Goal: Information Seeking & Learning: Compare options

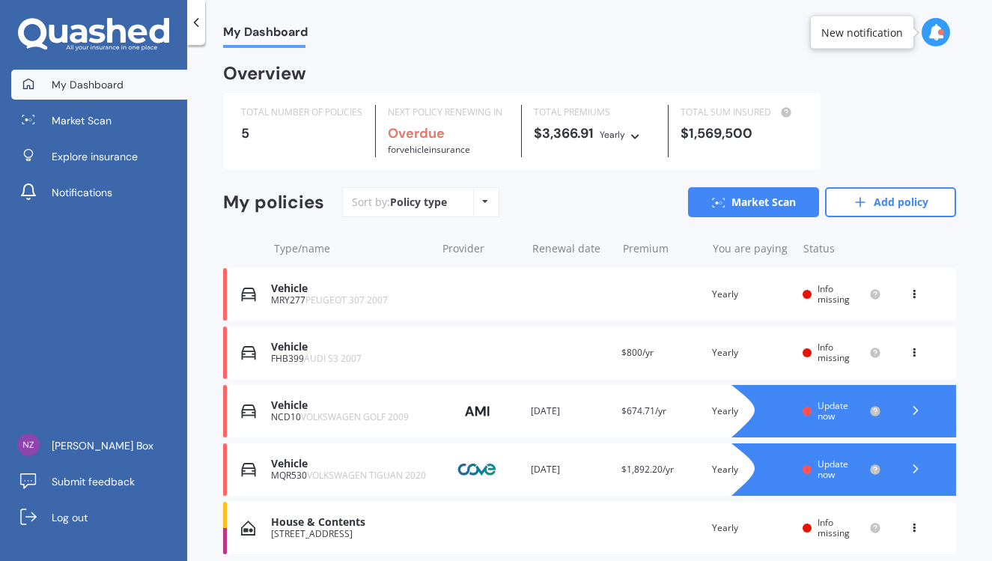
click at [477, 469] on img at bounding box center [477, 469] width 75 height 28
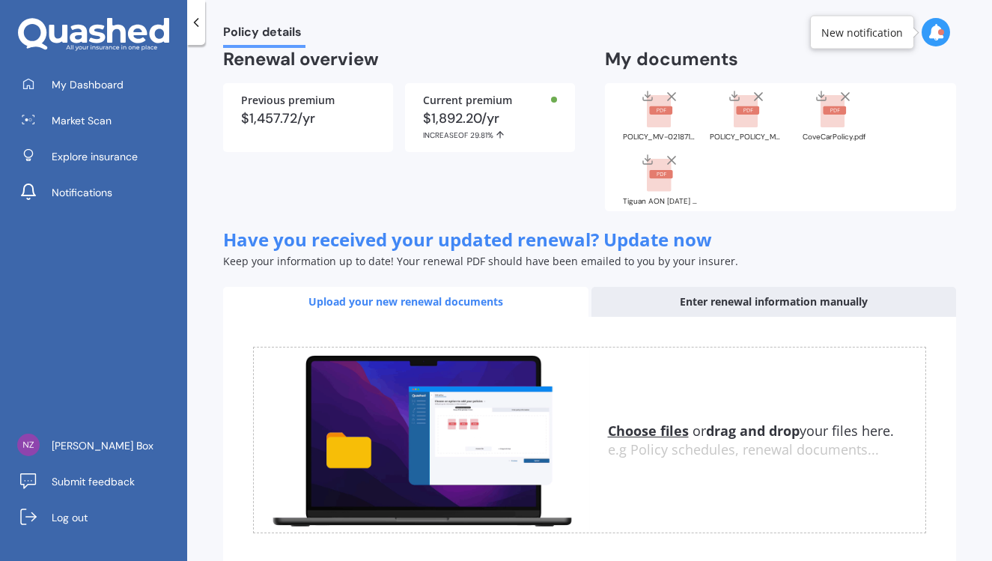
scroll to position [156, 0]
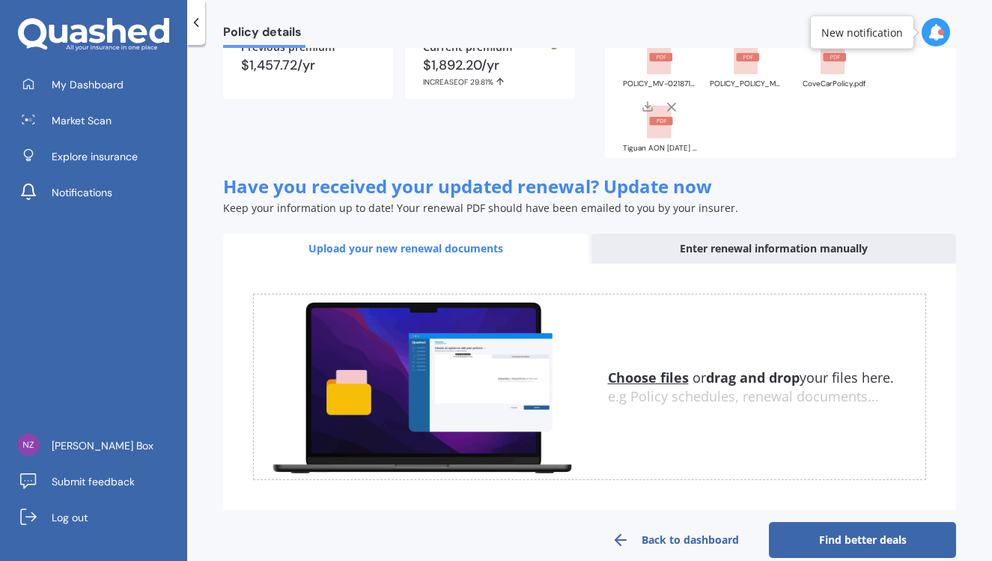
click at [717, 245] on div "Enter renewal information manually" at bounding box center [773, 249] width 365 height 30
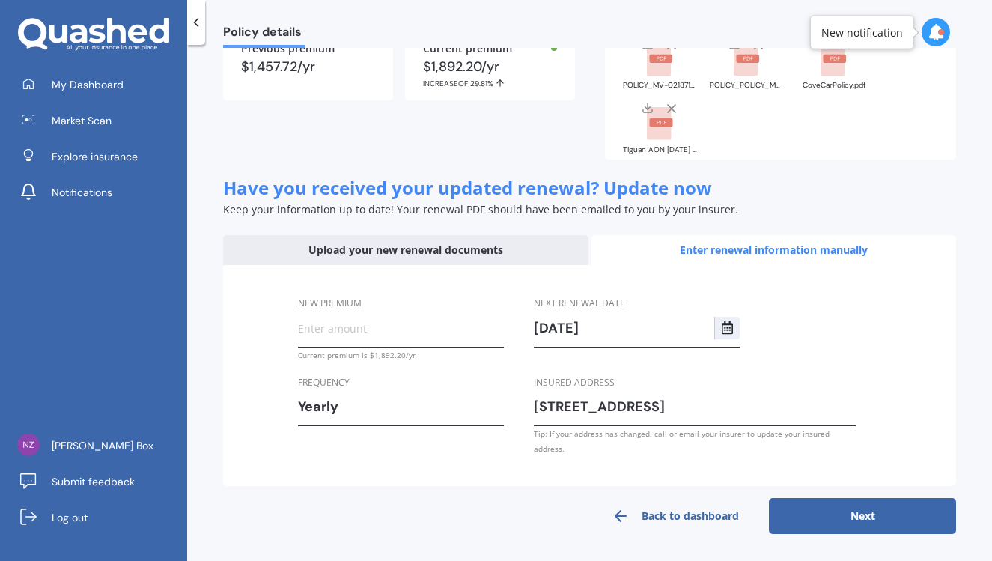
scroll to position [141, 0]
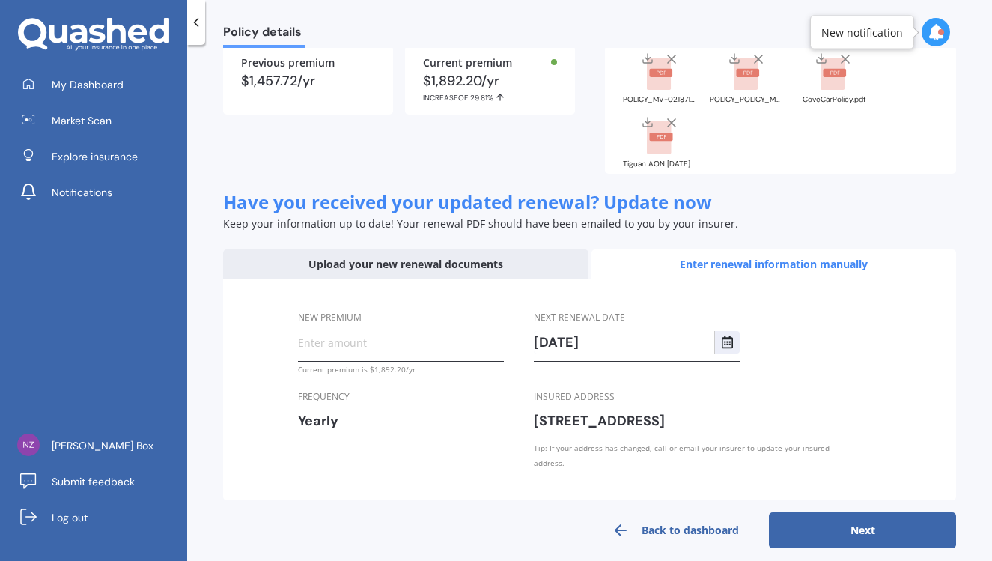
click at [349, 343] on input "New premium" at bounding box center [401, 342] width 206 height 22
type input "$1,696.56"
click at [821, 513] on button "Next" at bounding box center [862, 530] width 187 height 36
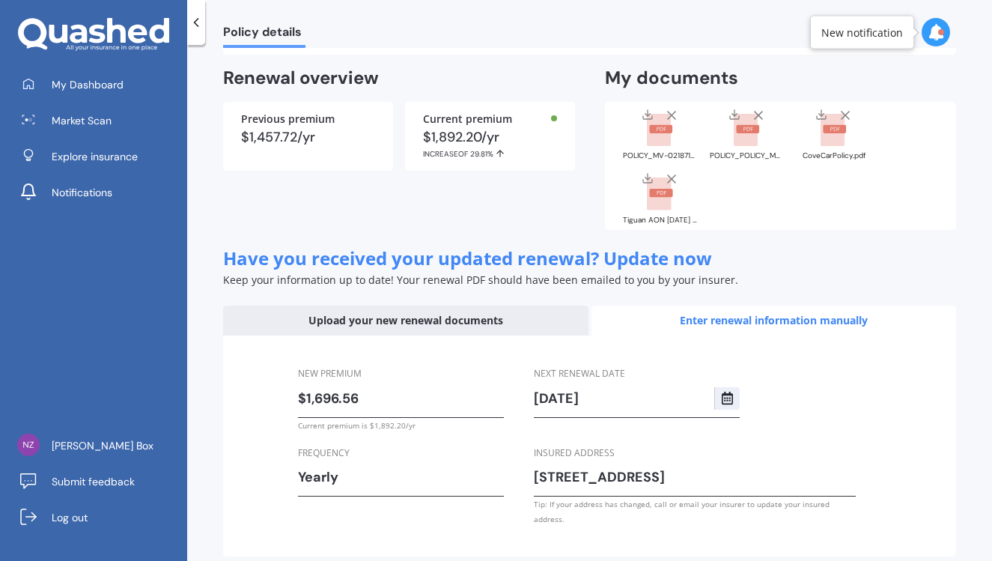
select select "11"
select select "09"
select select "2026"
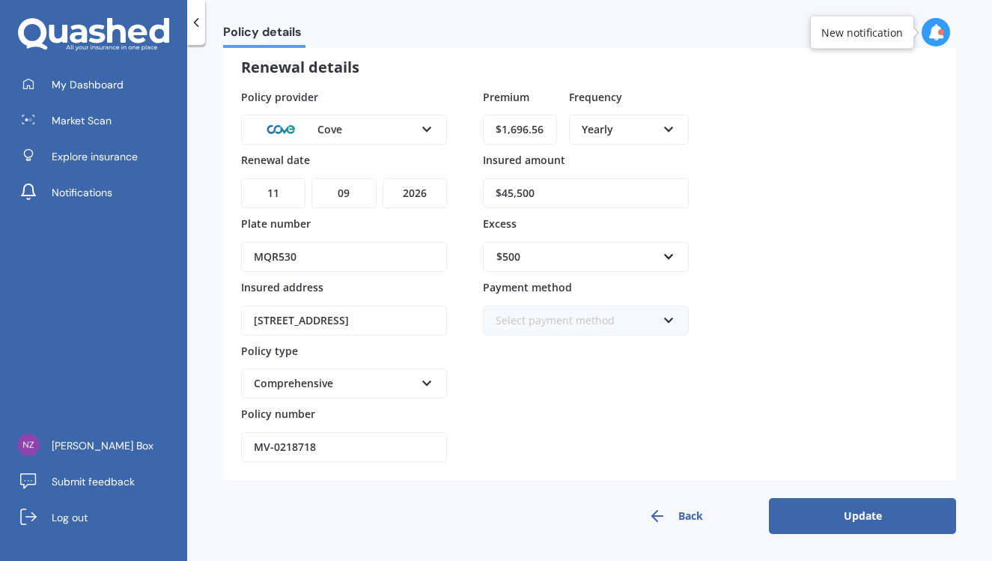
click at [669, 319] on icon at bounding box center [668, 317] width 13 height 10
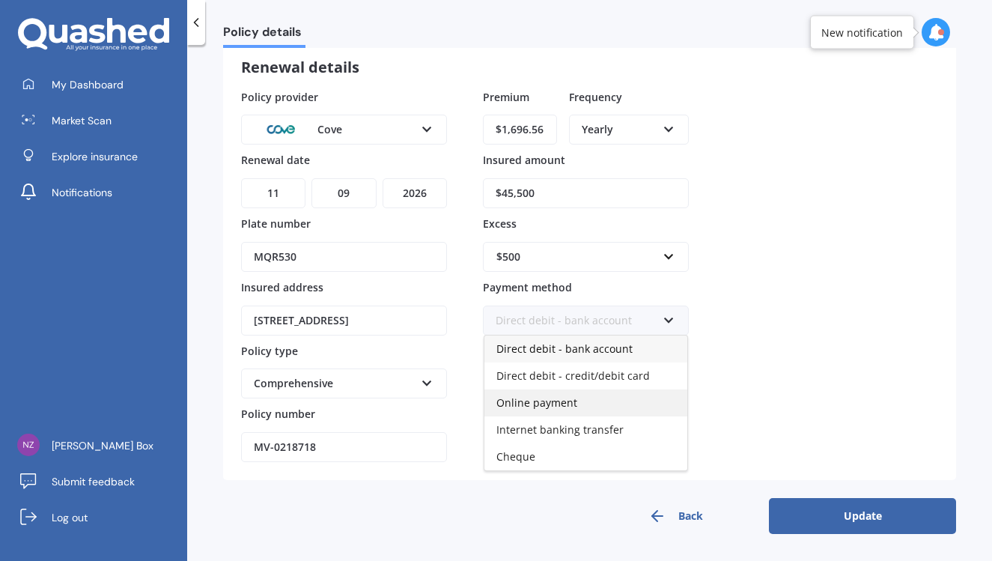
click at [571, 406] on span "Online payment" at bounding box center [536, 402] width 81 height 14
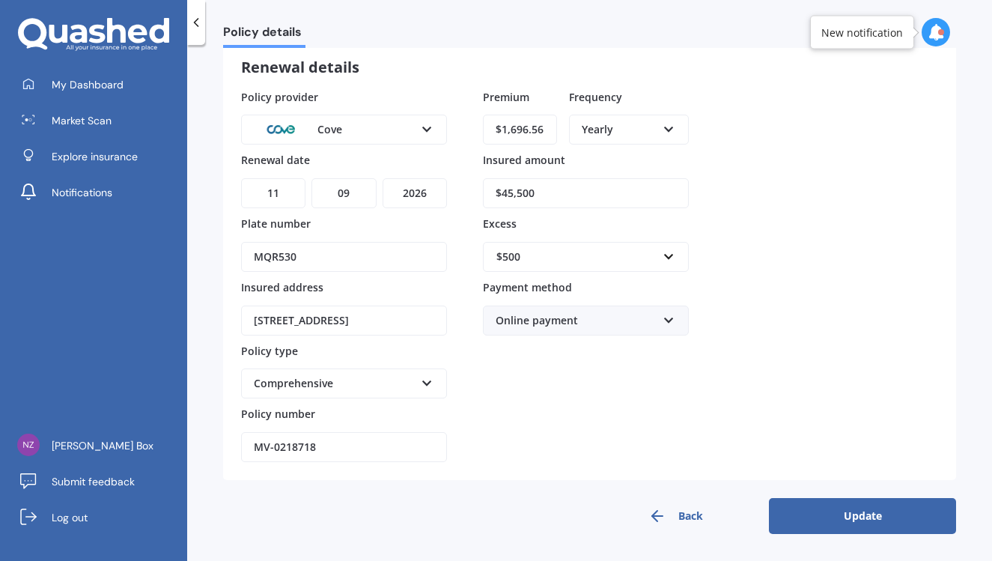
click at [842, 519] on button "Update" at bounding box center [862, 516] width 187 height 36
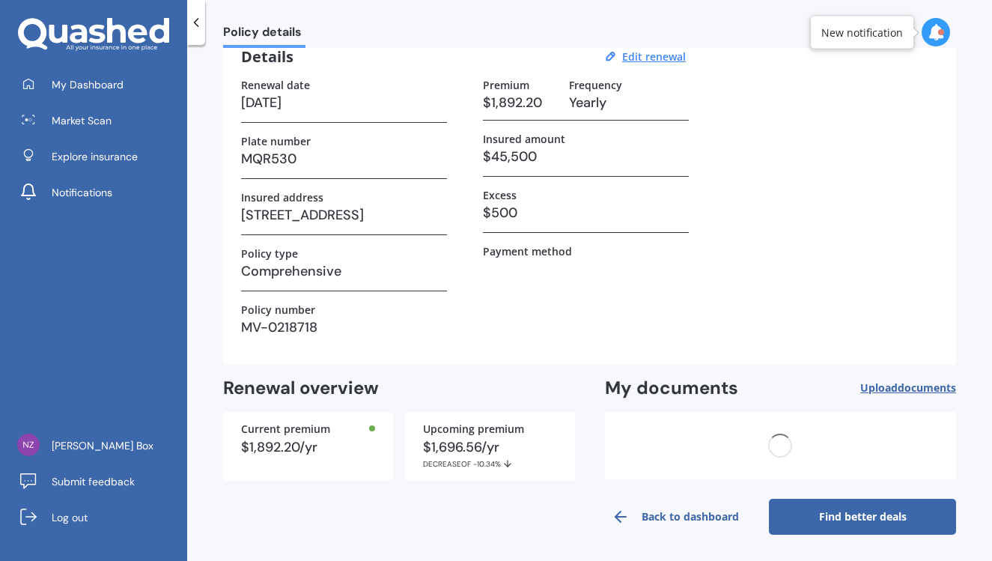
scroll to position [0, 0]
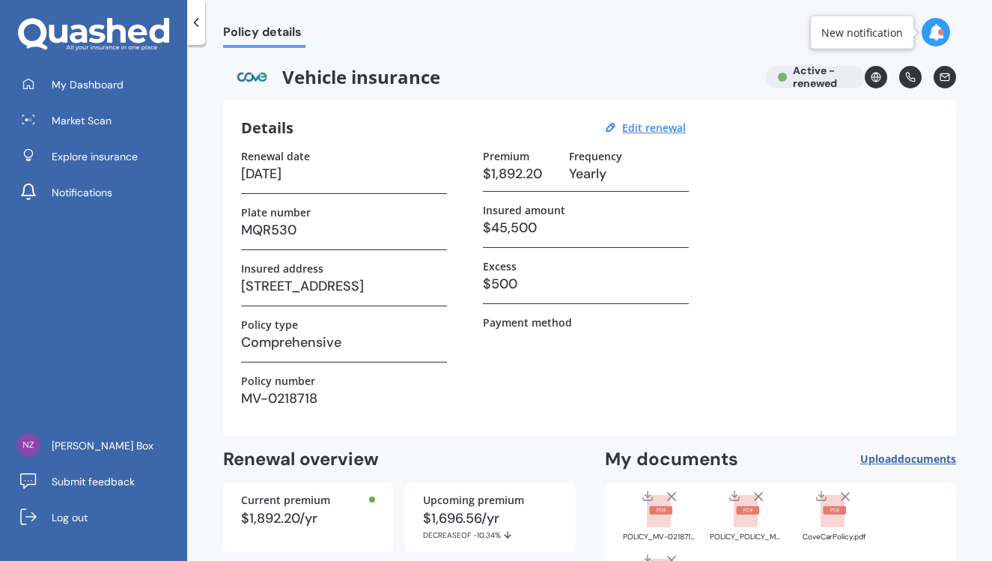
click at [808, 72] on div "Vehicle insurance Active - renewed" at bounding box center [589, 77] width 733 height 22
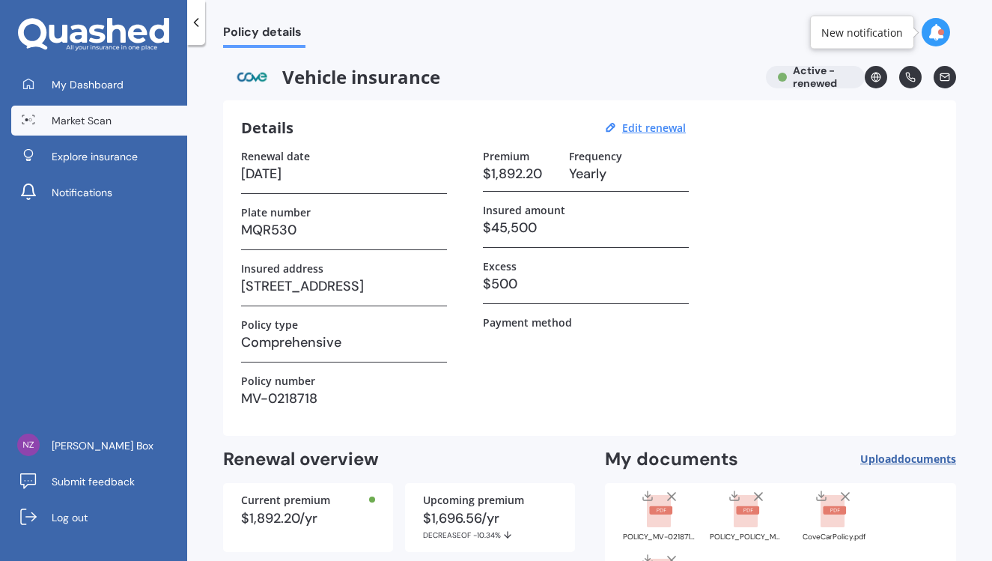
click at [84, 120] on span "Market Scan" at bounding box center [82, 120] width 60 height 15
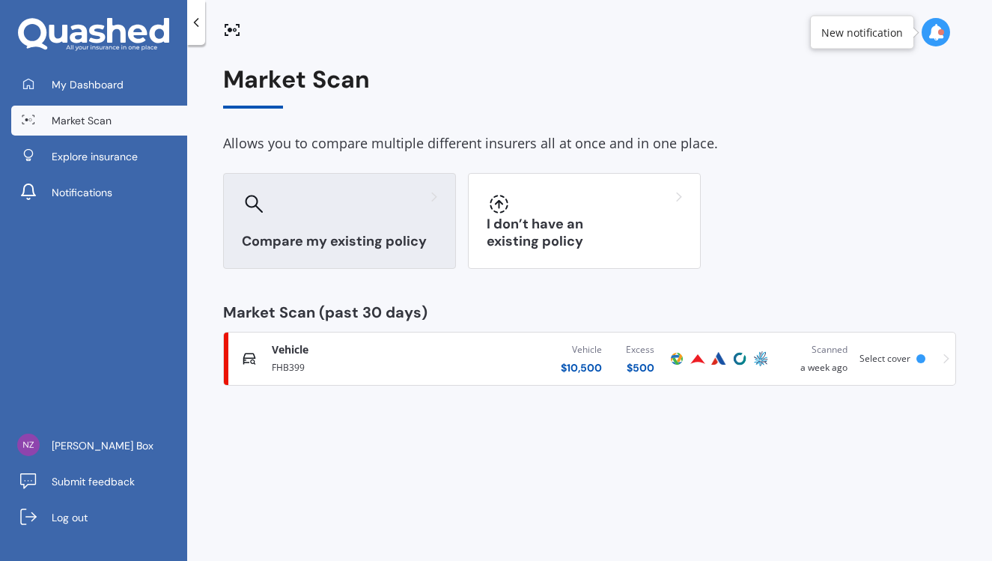
click at [278, 198] on div at bounding box center [339, 204] width 195 height 24
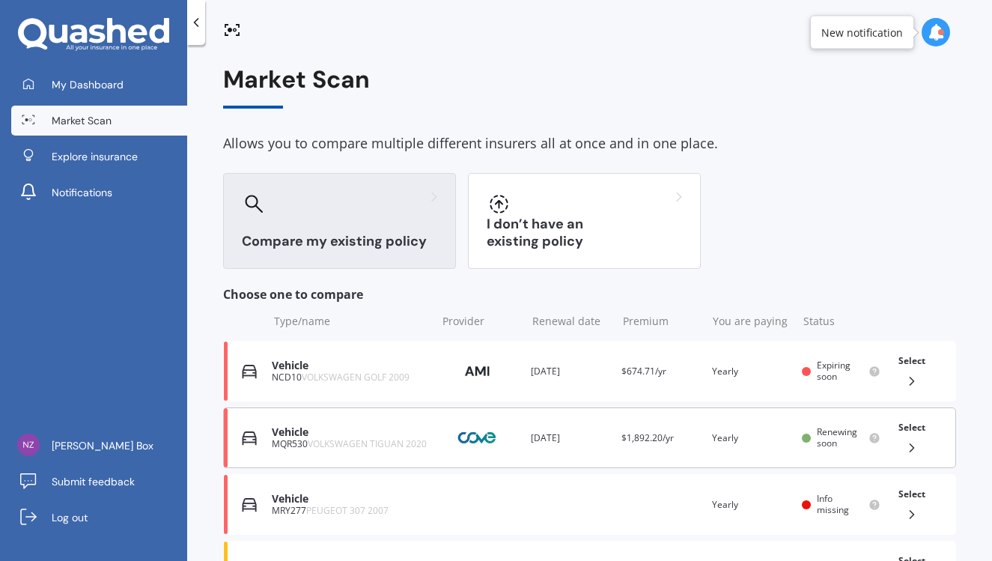
click at [291, 435] on div "Vehicle" at bounding box center [350, 432] width 156 height 13
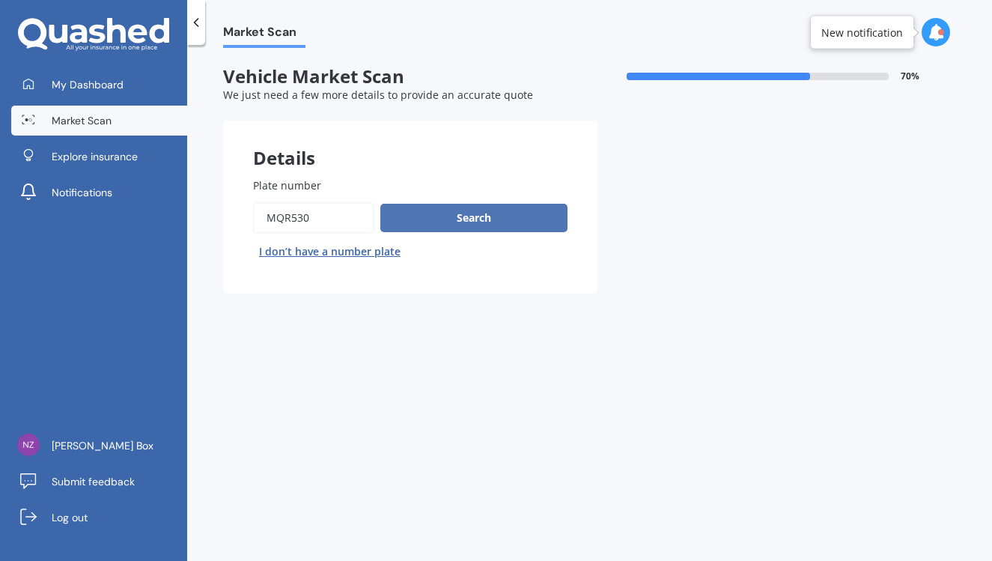
click at [466, 212] on button "Search" at bounding box center [473, 218] width 187 height 28
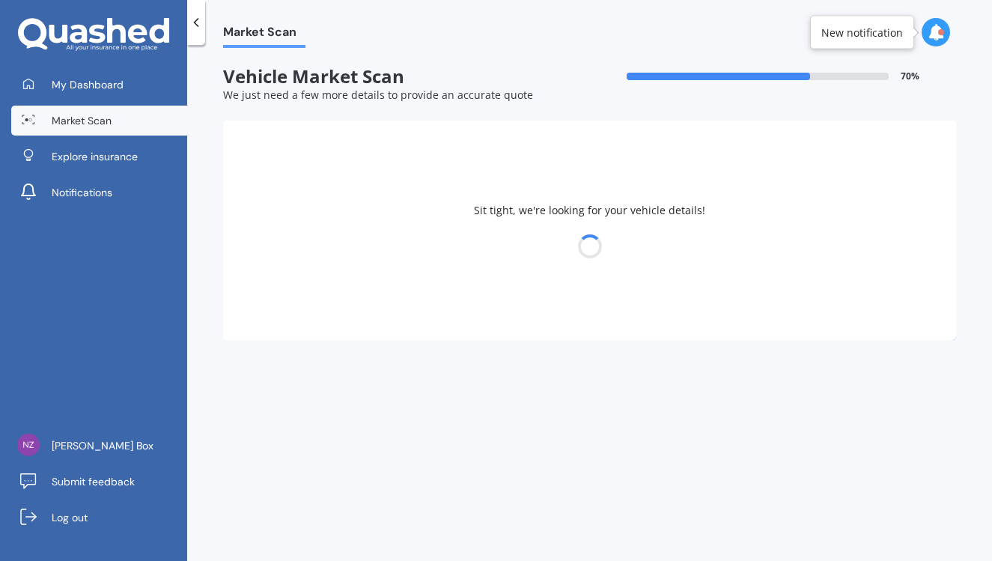
select select "VOLKSWAGEN"
select select "TIGUAN"
select select "19"
select select "05"
select select "1970"
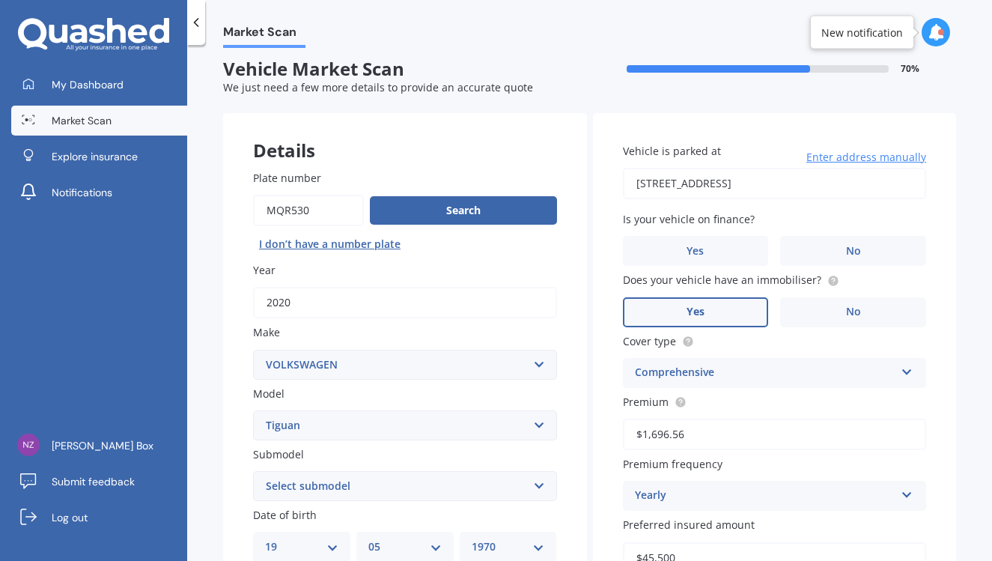
scroll to position [16, 0]
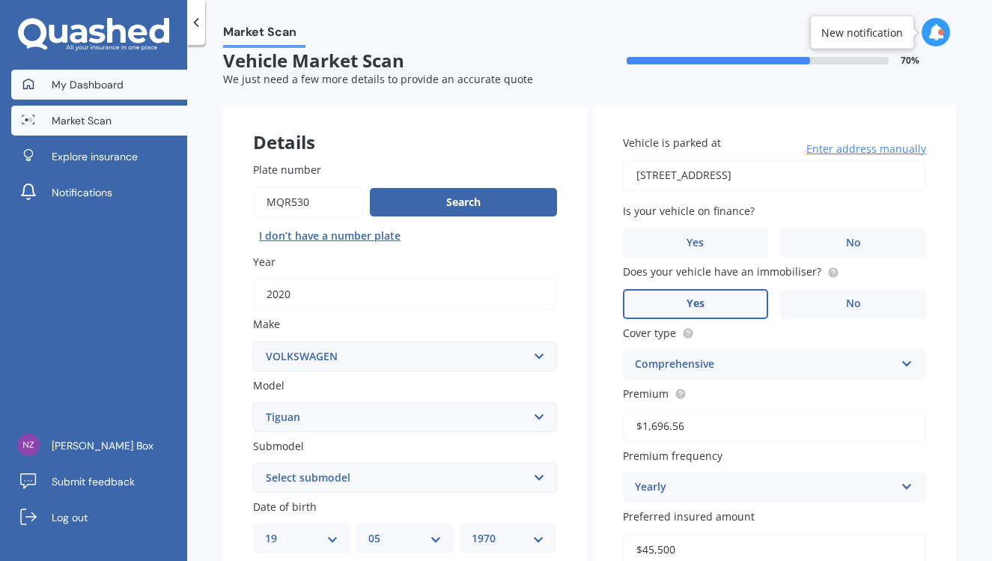
click at [80, 77] on span "My Dashboard" at bounding box center [88, 84] width 72 height 15
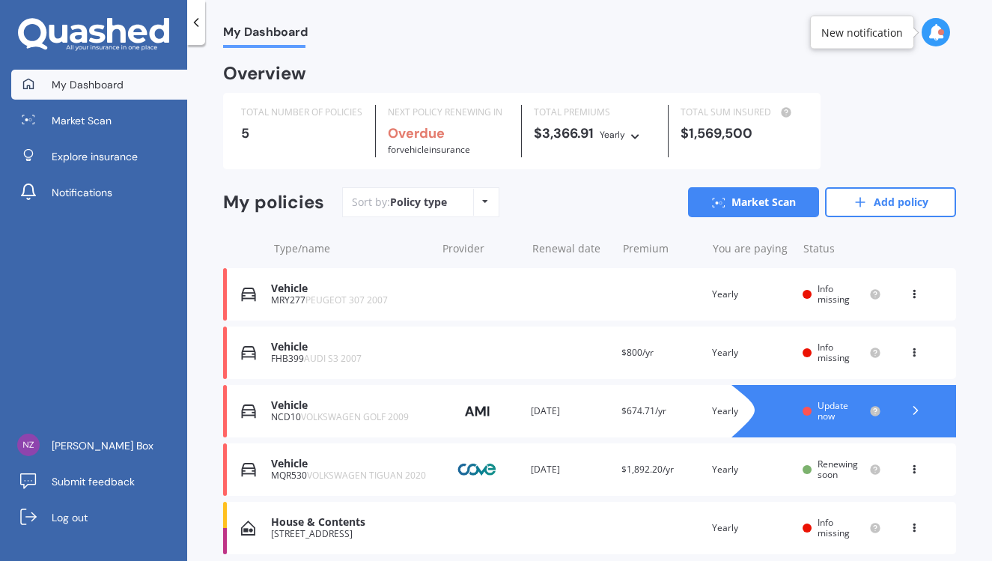
click at [909, 467] on icon at bounding box center [914, 466] width 10 height 9
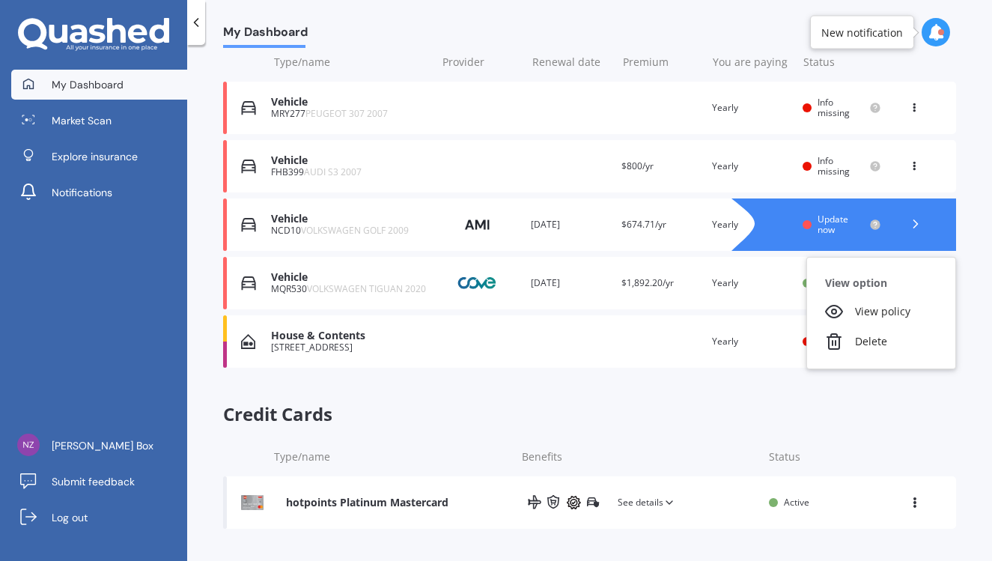
scroll to position [188, 0]
click at [694, 438] on div "Type/name Benefits Status" at bounding box center [589, 455] width 733 height 39
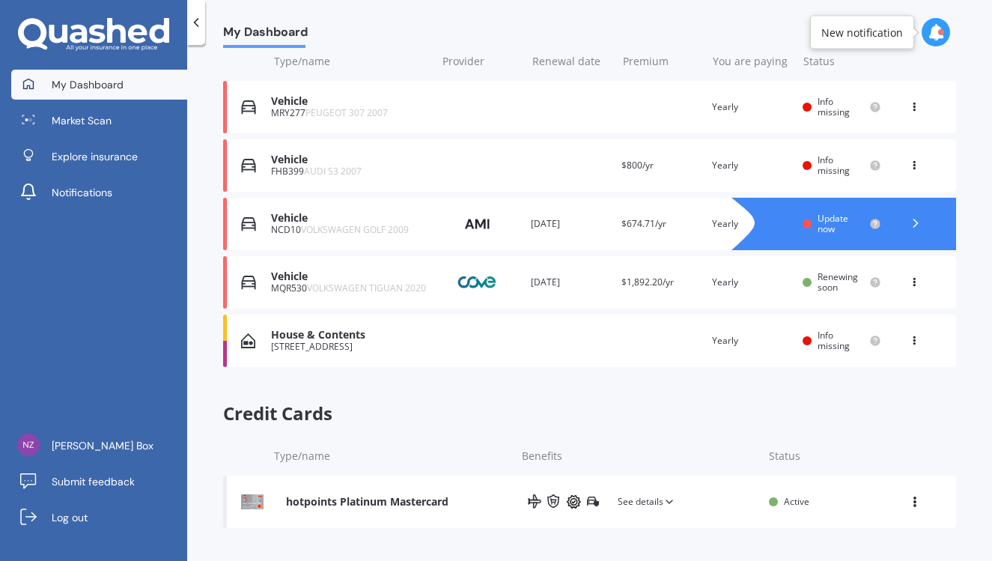
click at [286, 283] on div "MQR530 VOLKSWAGEN TIGUAN 2020" at bounding box center [349, 288] width 157 height 10
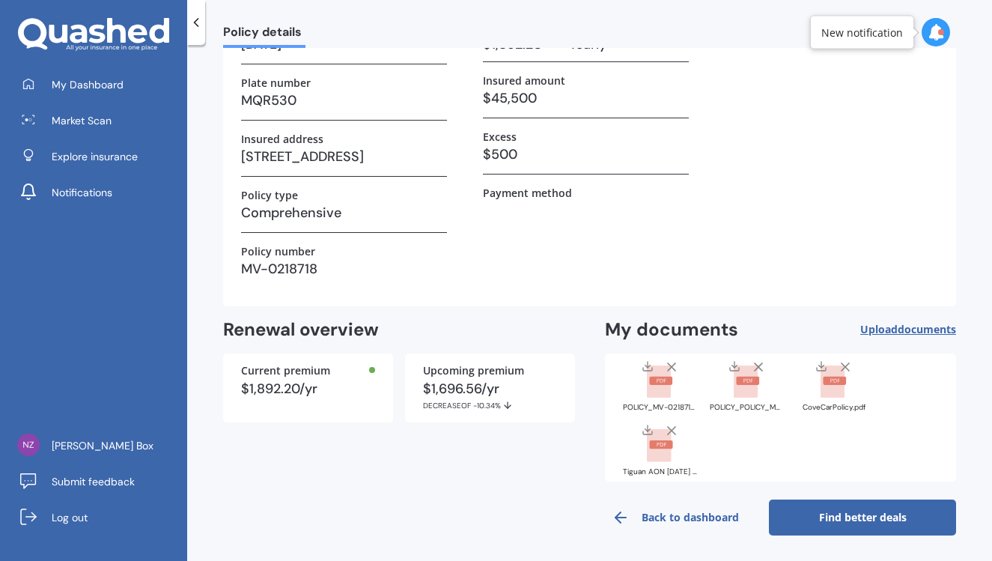
scroll to position [130, 0]
click at [857, 513] on link "Find better deals" at bounding box center [862, 516] width 187 height 36
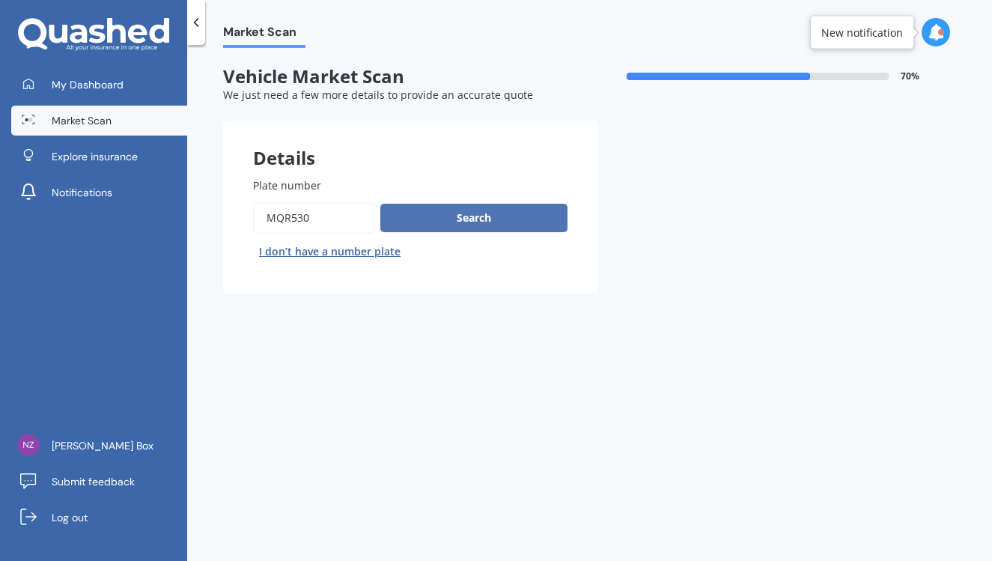
click at [429, 218] on button "Search" at bounding box center [473, 218] width 187 height 28
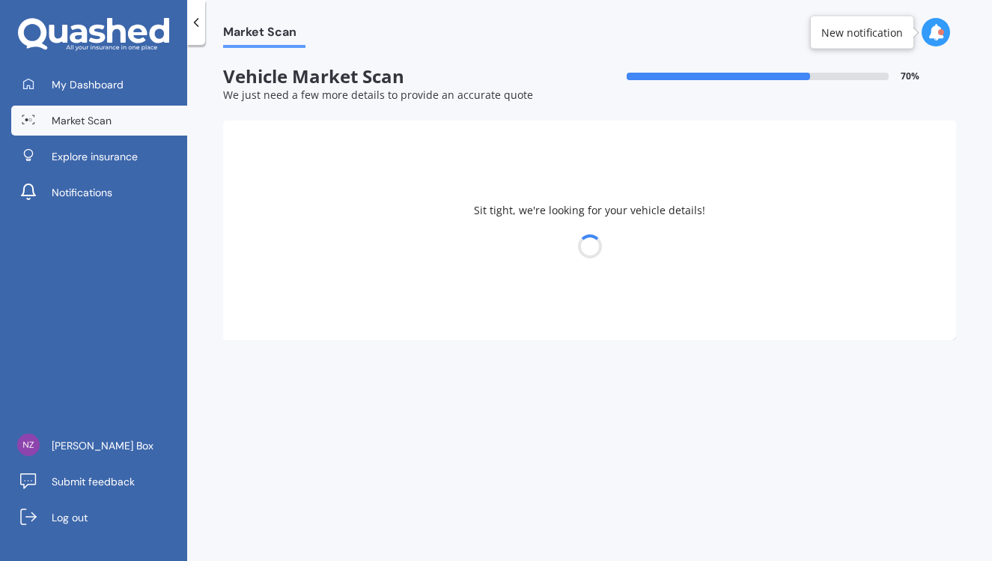
select select "VOLKSWAGEN"
select select "TIGUAN"
select select "19"
select select "05"
select select "1970"
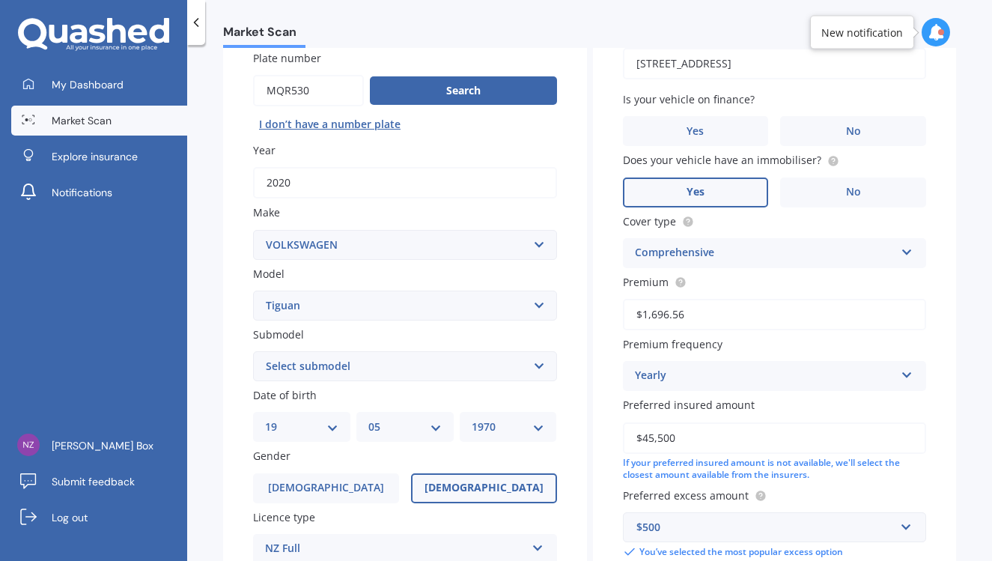
scroll to position [19, 0]
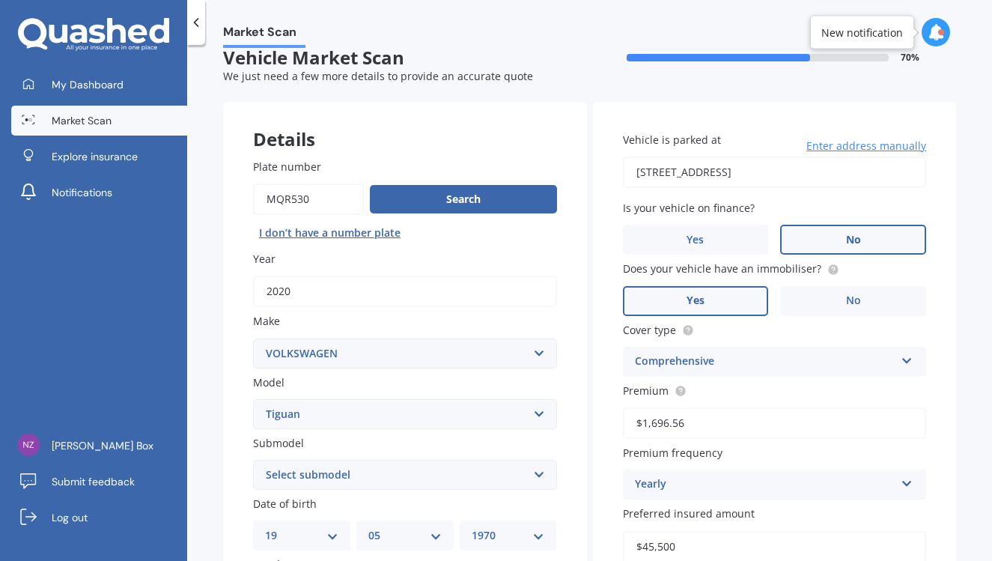
drag, startPoint x: 882, startPoint y: 242, endPoint x: 860, endPoint y: 254, distance: 24.4
click at [882, 242] on label "No" at bounding box center [853, 240] width 146 height 30
click at [0, 0] on input "No" at bounding box center [0, 0] width 0 height 0
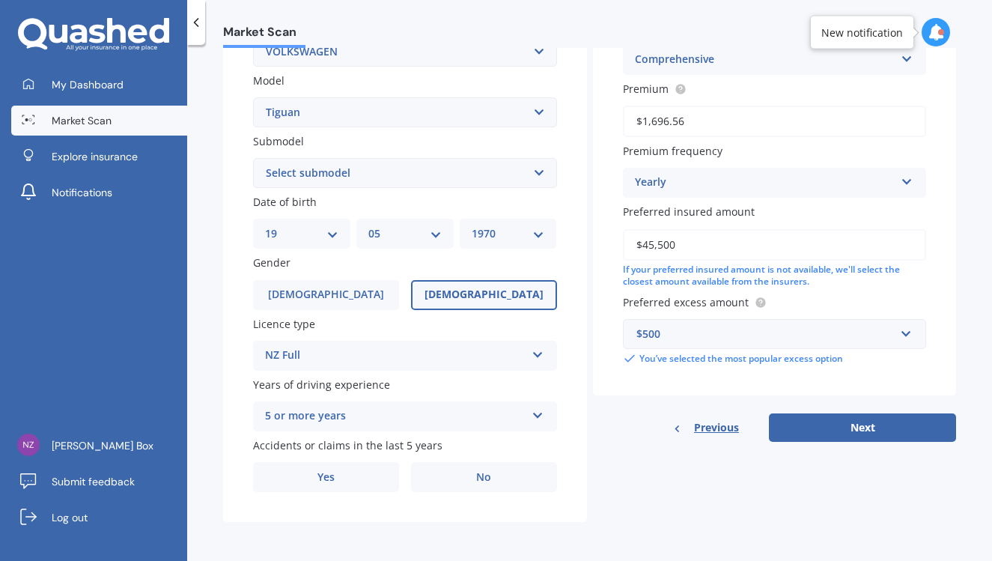
scroll to position [227, 0]
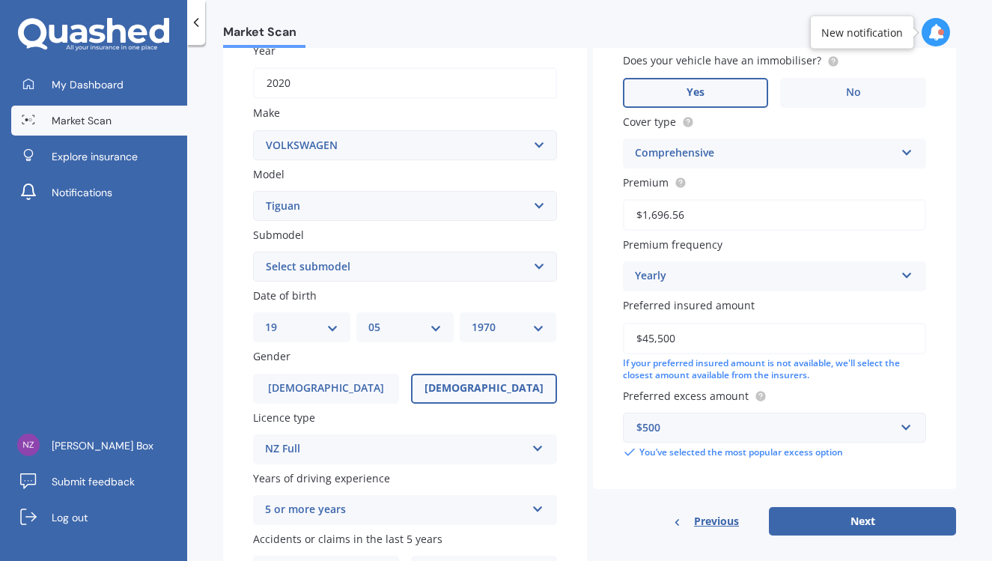
click at [778, 353] on input "$45,500" at bounding box center [775, 338] width 304 height 31
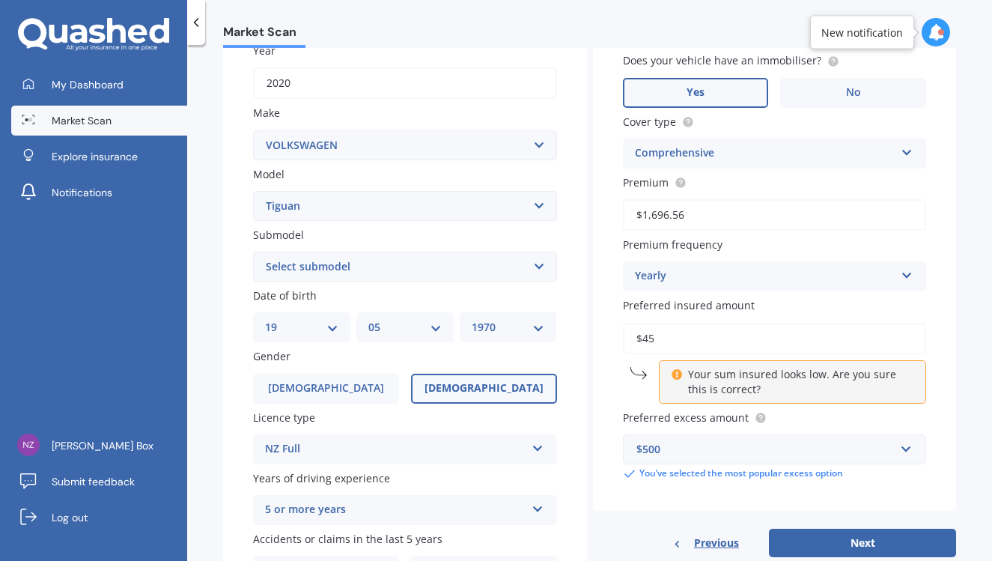
type input "$4"
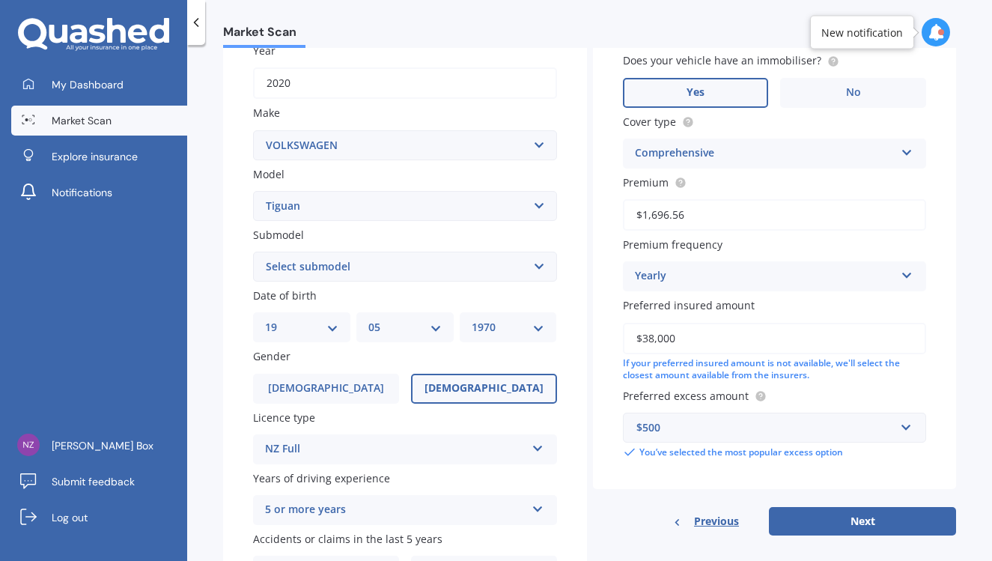
type input "$38,000"
click at [627, 483] on div "Vehicle is parked at [STREET_ADDRESS] Enter address manually Is your vehicle on…" at bounding box center [775, 192] width 364 height 596
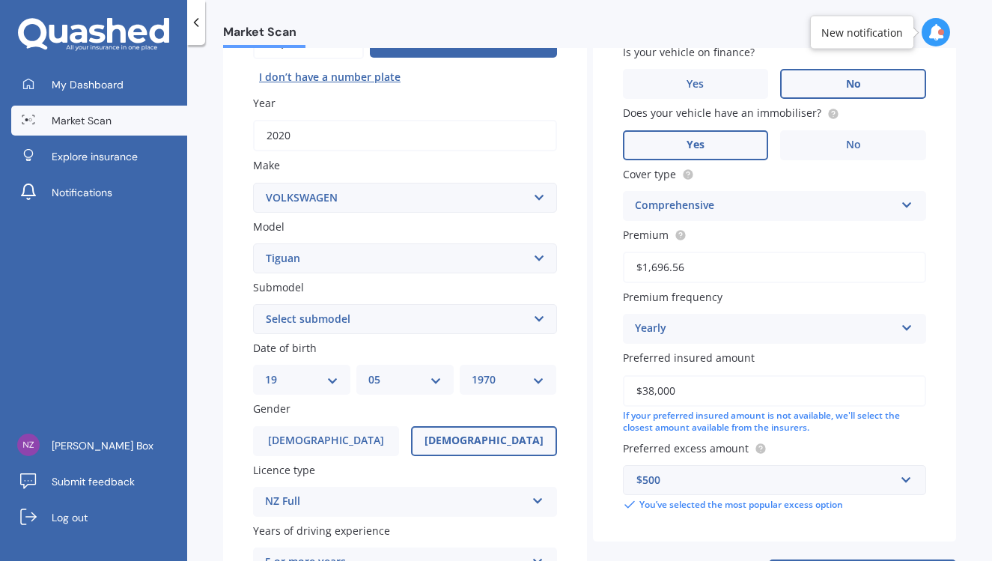
scroll to position [324, 0]
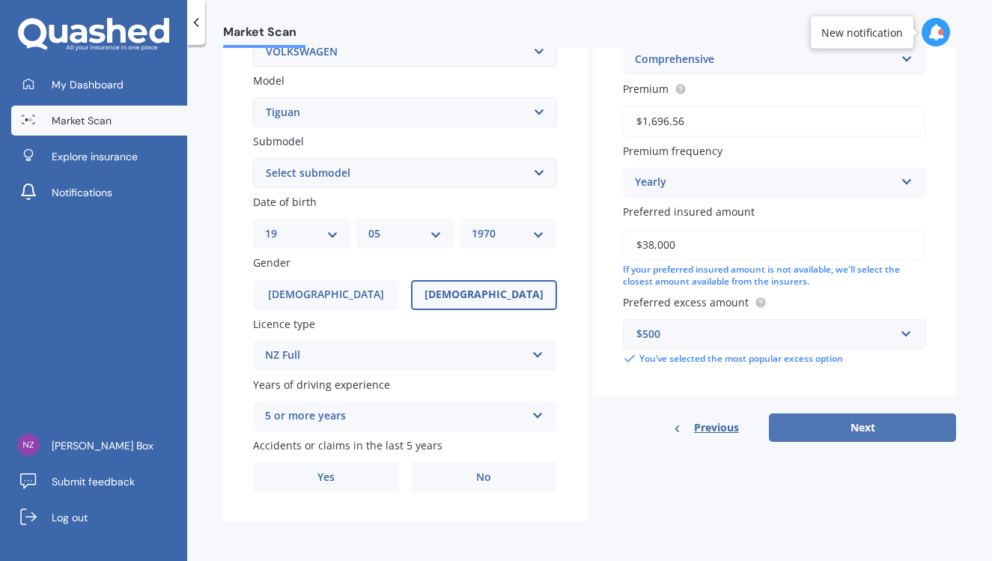
click at [860, 425] on button "Next" at bounding box center [862, 427] width 187 height 28
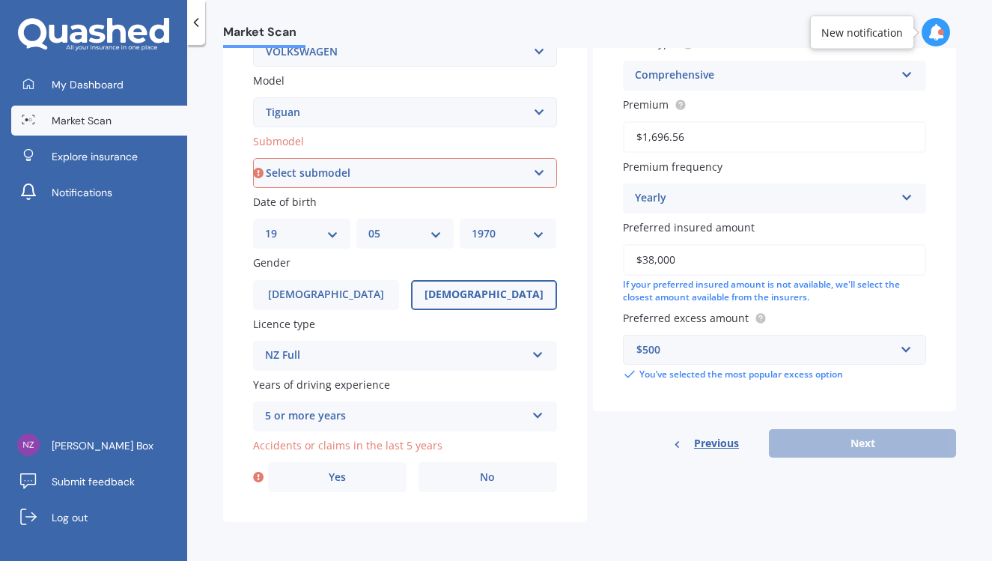
click at [534, 167] on select "Select submodel Diesel Turbo Petrol Turbo Petrol Turbo 4WD" at bounding box center [405, 173] width 304 height 30
select select "PETROL TURBO 4WD"
click at [365, 480] on label "Yes" at bounding box center [337, 477] width 138 height 30
click at [0, 0] on input "Yes" at bounding box center [0, 0] width 0 height 0
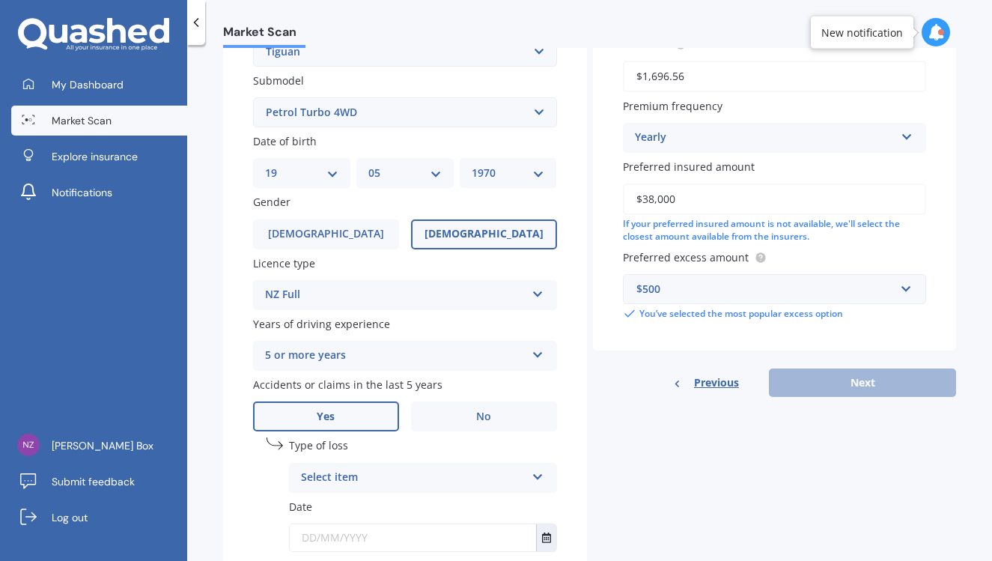
scroll to position [487, 0]
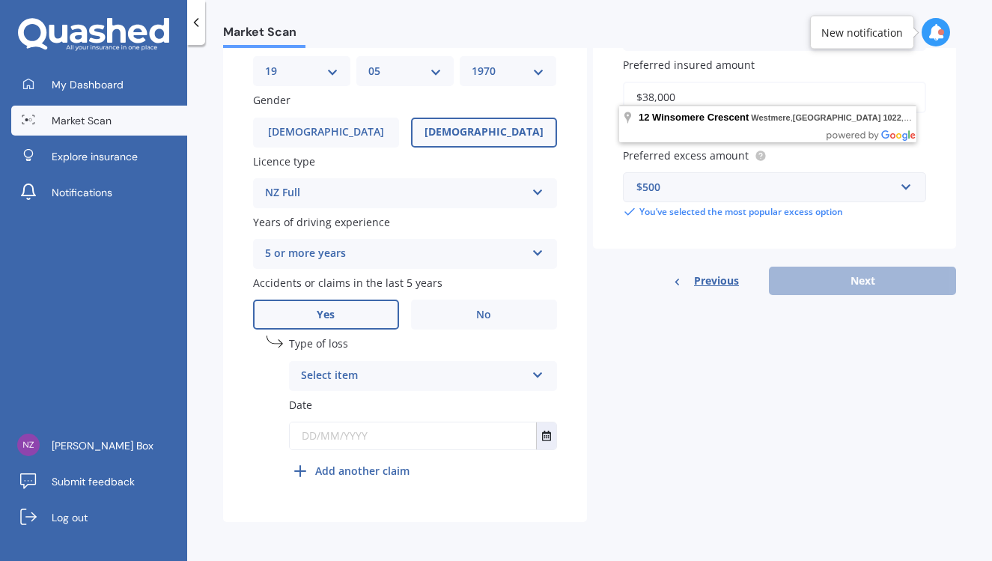
click at [534, 371] on icon at bounding box center [537, 372] width 13 height 10
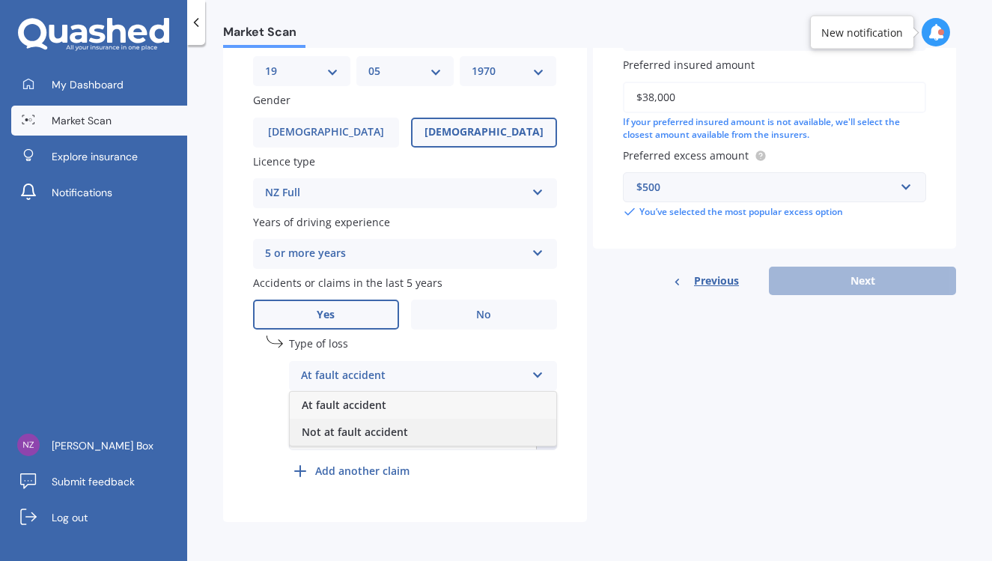
click at [359, 430] on span "Not at fault accident" at bounding box center [355, 431] width 106 height 14
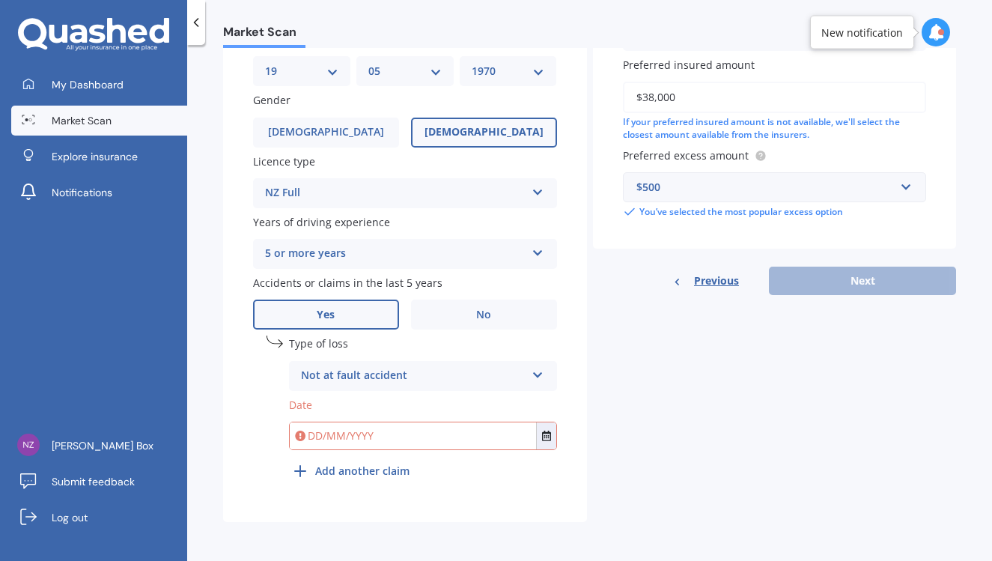
click at [382, 434] on input "text" at bounding box center [413, 435] width 246 height 27
click at [543, 436] on icon "Select date" at bounding box center [546, 435] width 9 height 10
click at [337, 376] on div "Not at fault accident" at bounding box center [413, 376] width 225 height 18
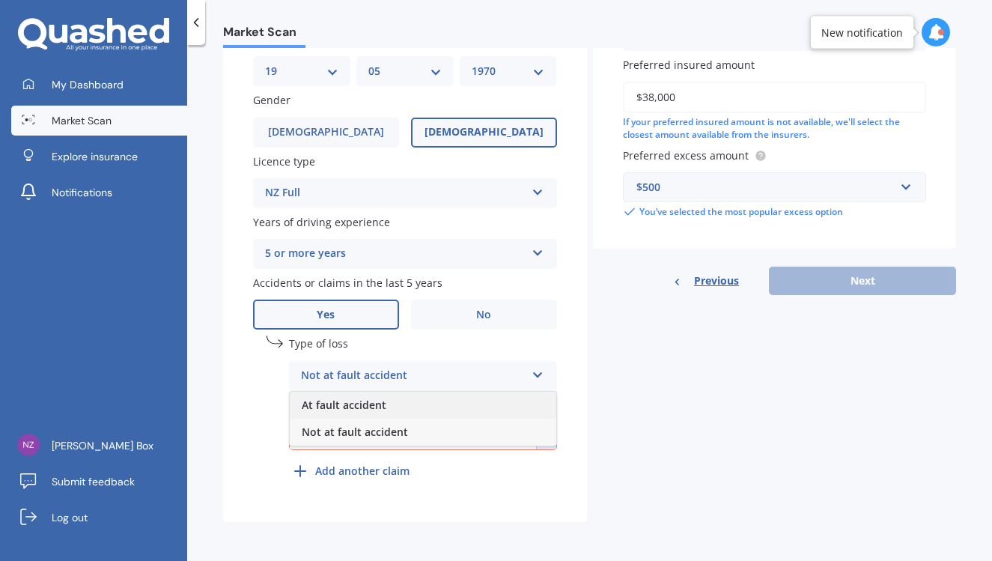
click at [340, 402] on span "At fault accident" at bounding box center [344, 404] width 85 height 14
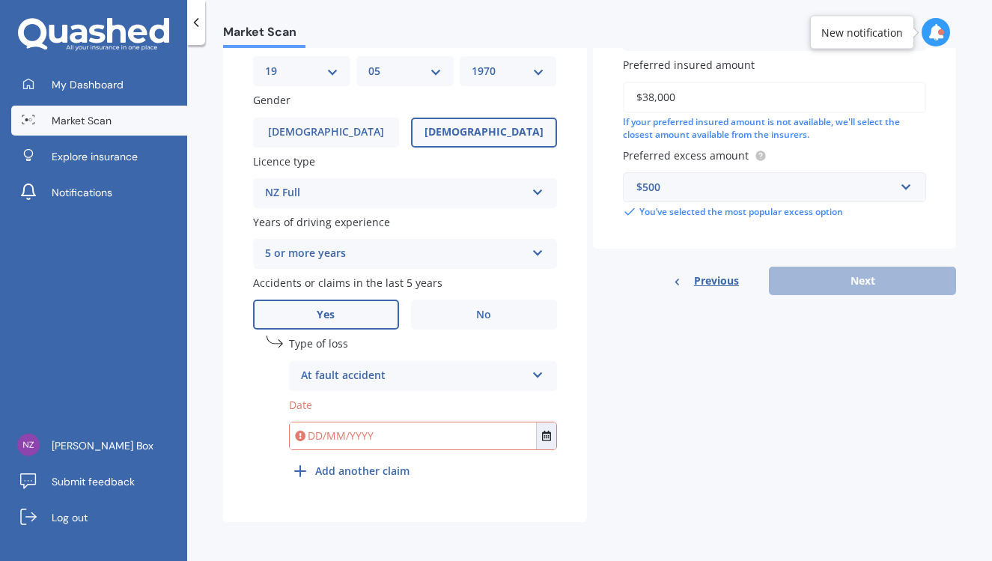
click at [328, 435] on input "text" at bounding box center [413, 435] width 246 height 27
type input "[DATE]"
click at [427, 486] on div "undefined 1 Type of loss At fault accident At fault accident Not at fault accid…" at bounding box center [405, 413] width 304 height 156
click at [317, 428] on input "text" at bounding box center [413, 435] width 246 height 27
type input "[DATE]"
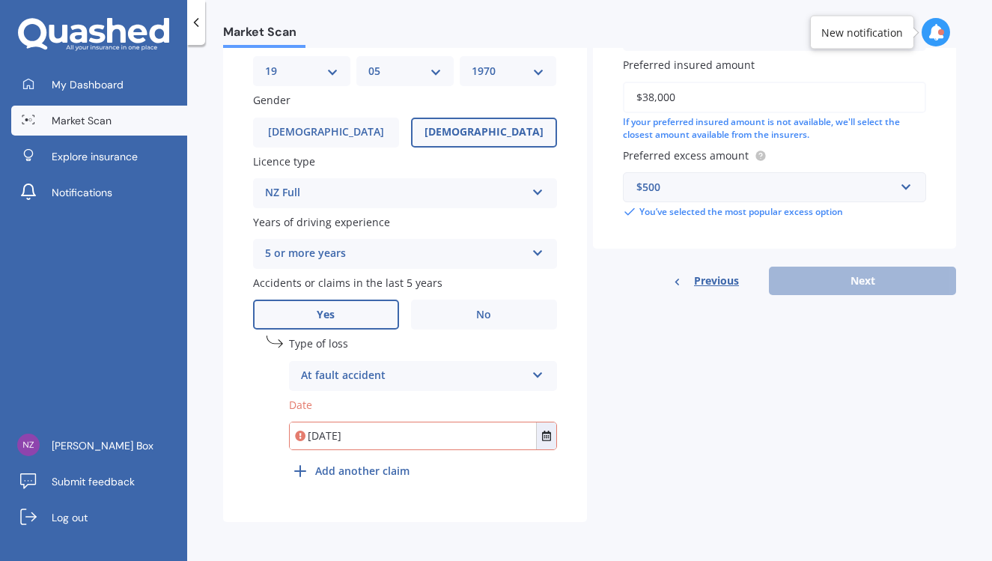
click at [492, 483] on div "undefined 1 Type of loss At fault accident At fault accident Not at fault accid…" at bounding box center [423, 410] width 268 height 150
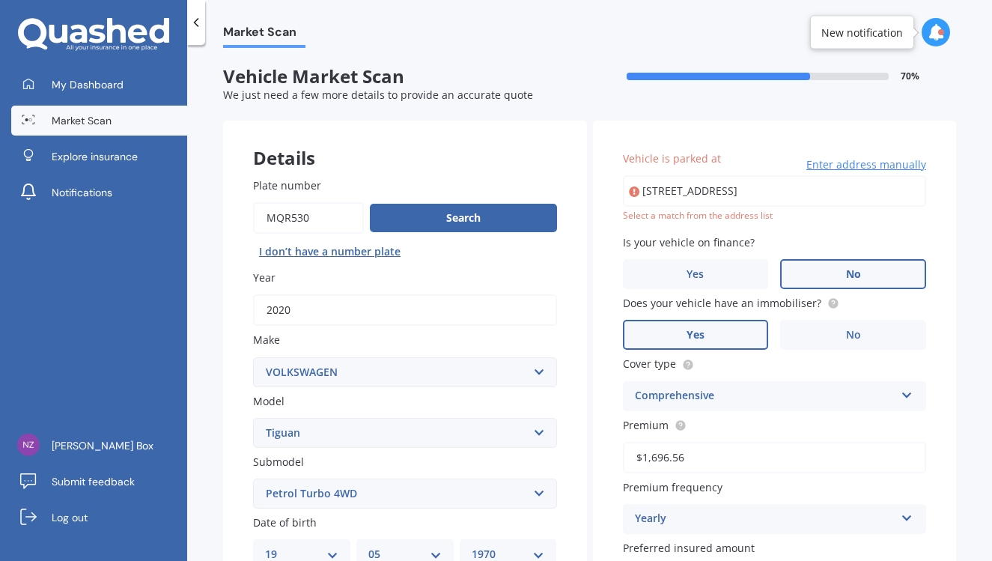
click at [788, 199] on input "[STREET_ADDRESS]" at bounding box center [775, 190] width 304 height 31
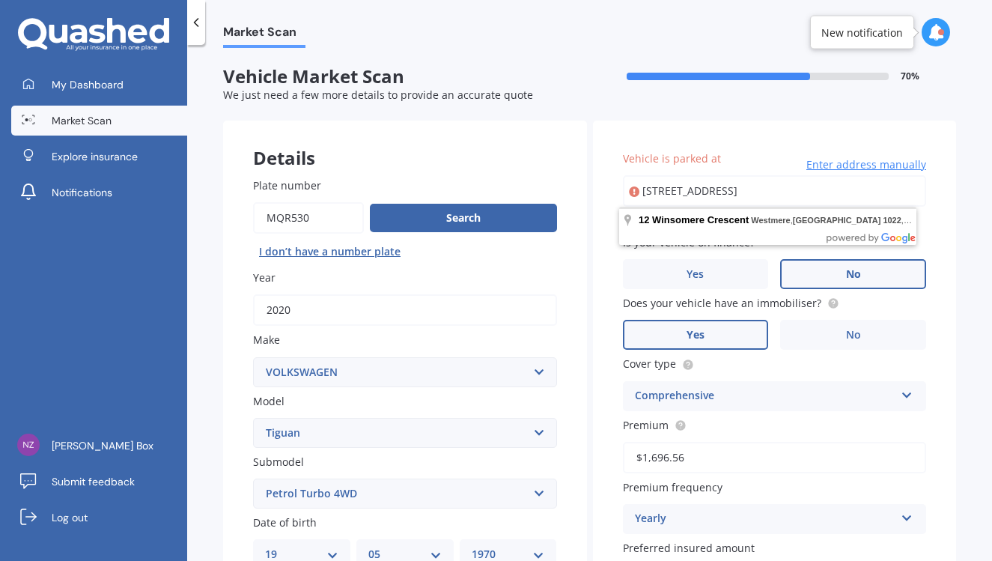
scroll to position [0, 53]
drag, startPoint x: 639, startPoint y: 191, endPoint x: 975, endPoint y: 195, distance: 336.1
click at [975, 195] on div "Market Scan Vehicle Market Scan 70 % We just need a few more details to provide…" at bounding box center [589, 306] width 805 height 516
type input "[STREET_ADDRESS]"
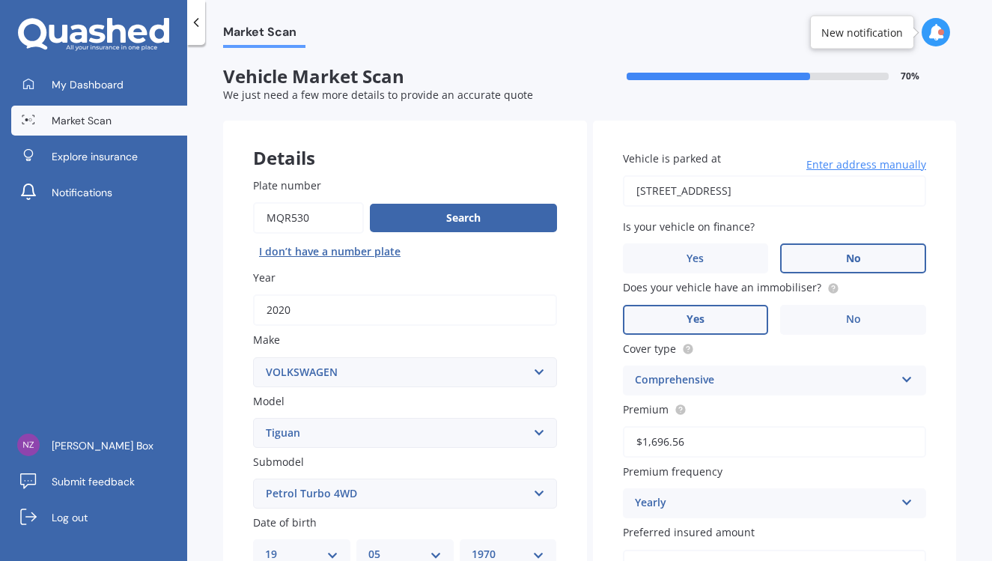
scroll to position [271, 0]
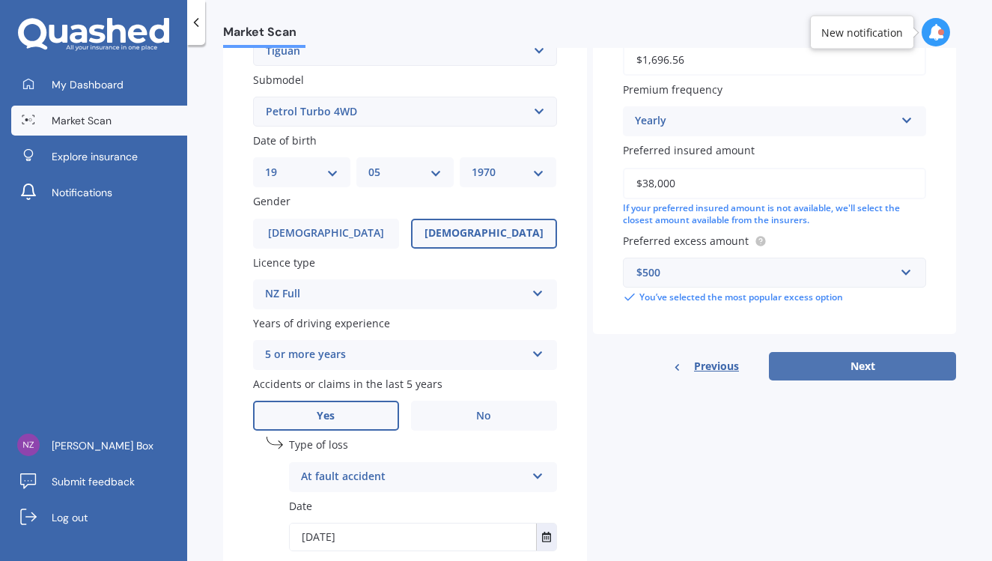
click at [855, 364] on button "Next" at bounding box center [862, 366] width 187 height 28
select select "19"
select select "05"
select select "1970"
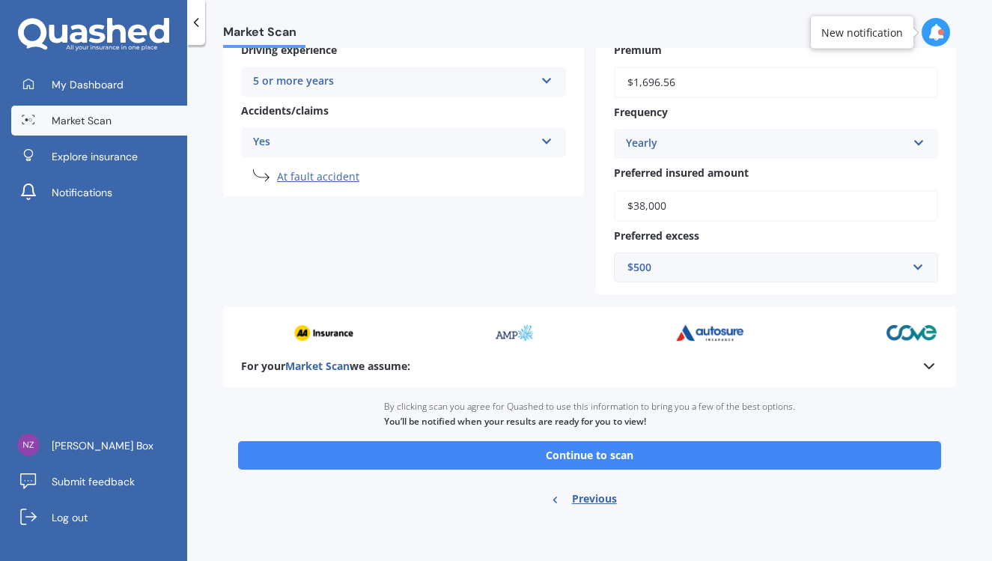
scroll to position [338, 0]
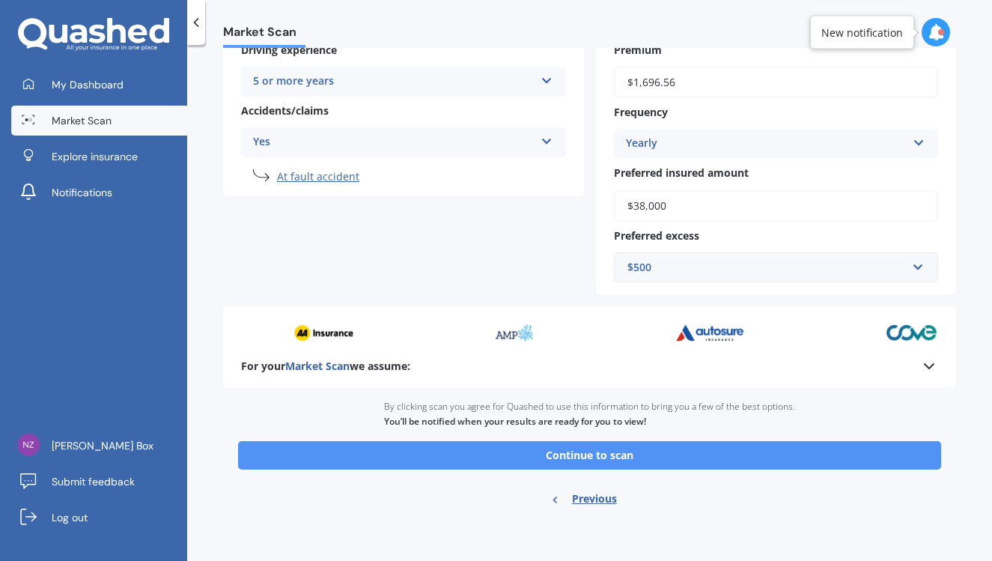
click at [560, 452] on button "Continue to scan" at bounding box center [589, 455] width 703 height 28
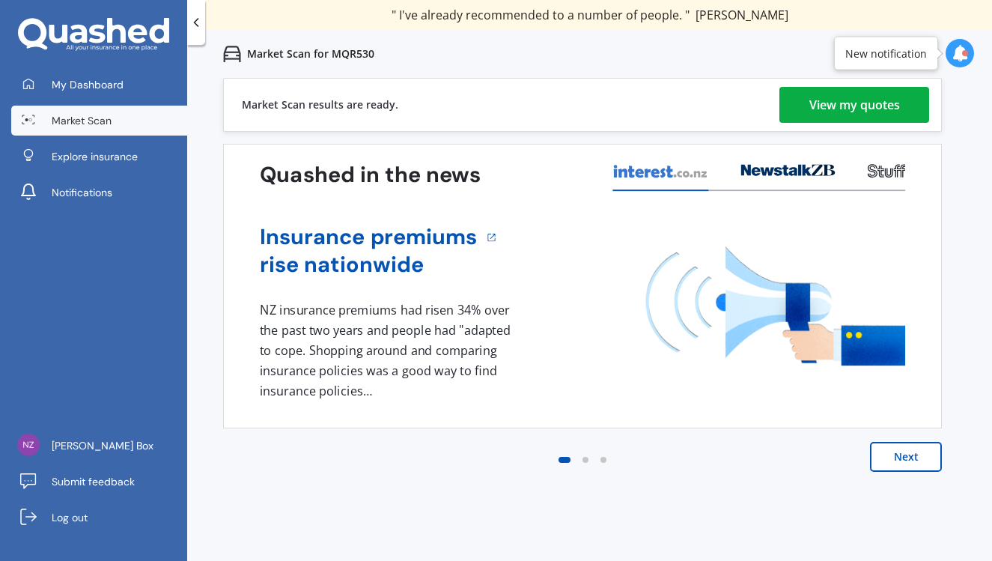
click at [830, 104] on div "View my quotes" at bounding box center [854, 105] width 91 height 36
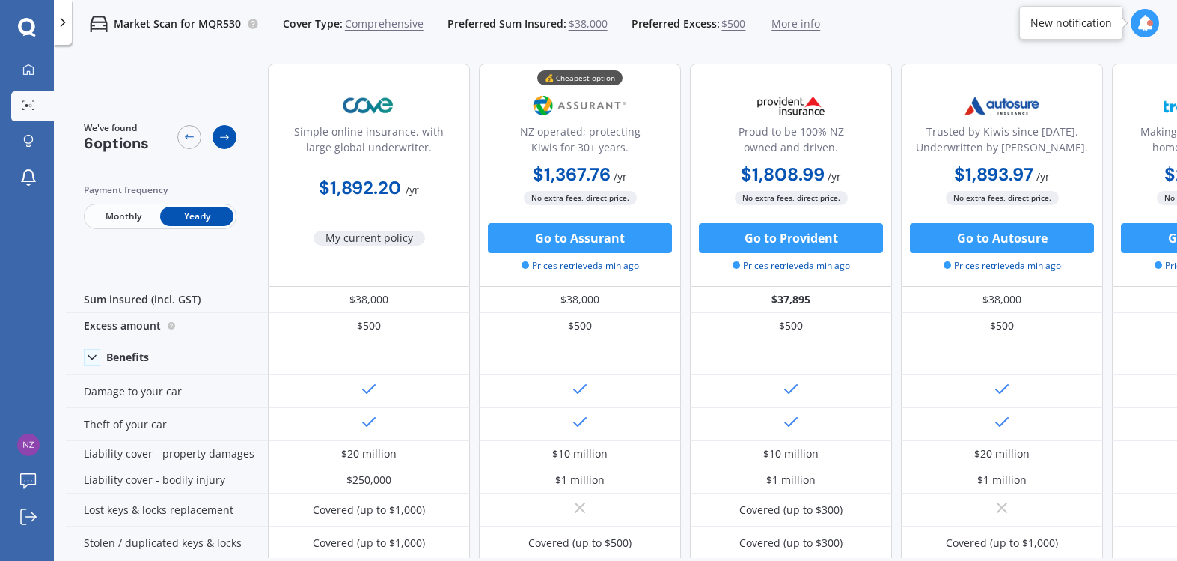
click at [222, 138] on icon at bounding box center [225, 137] width 12 height 12
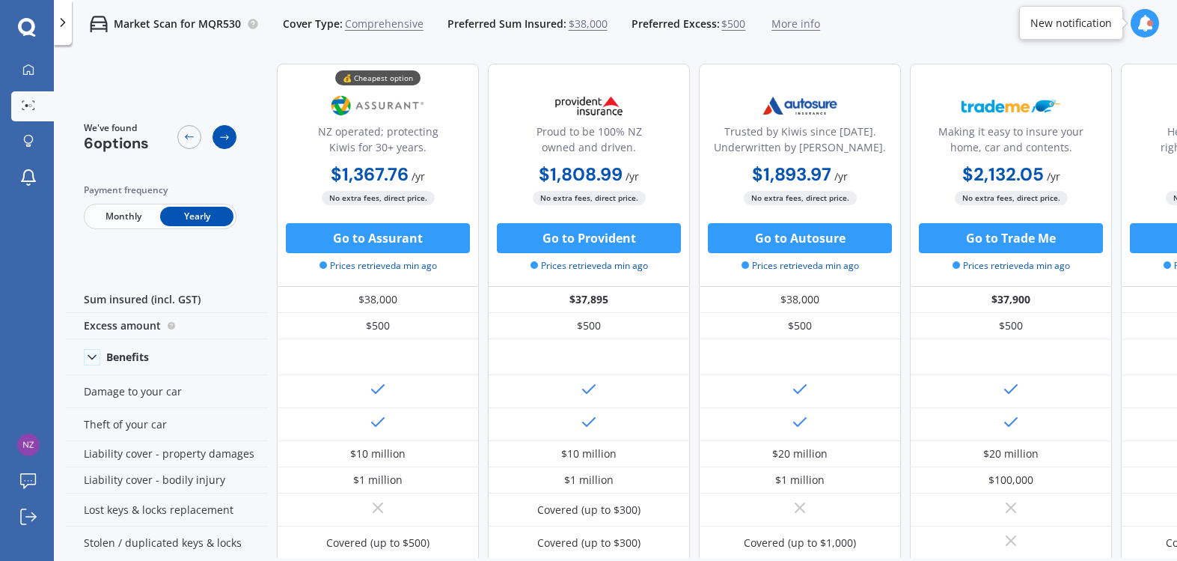
click at [222, 138] on icon at bounding box center [225, 137] width 12 height 12
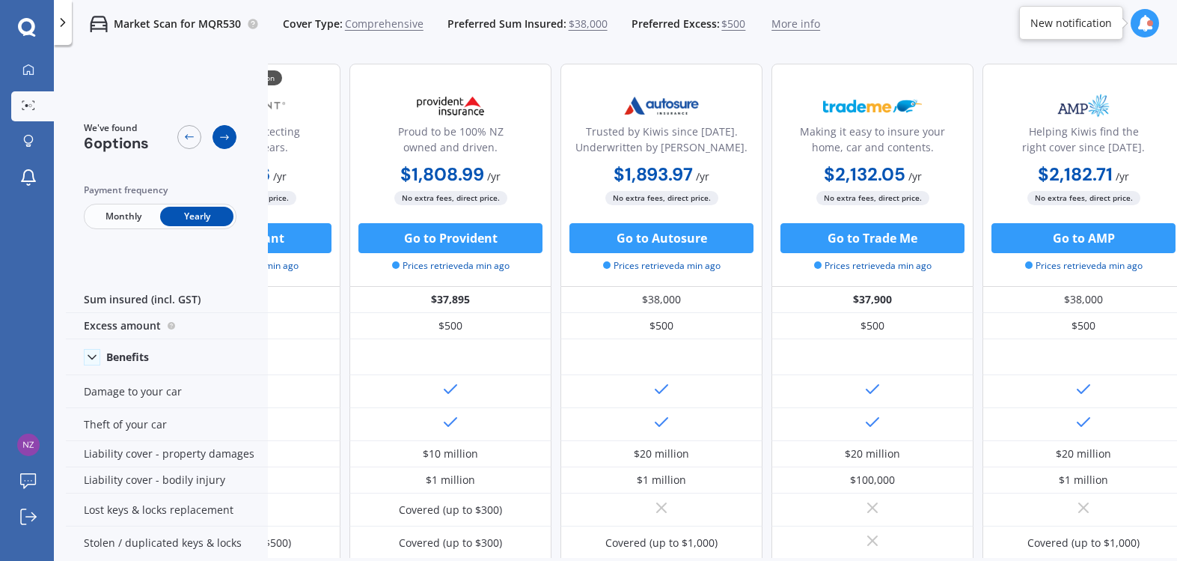
scroll to position [0, 356]
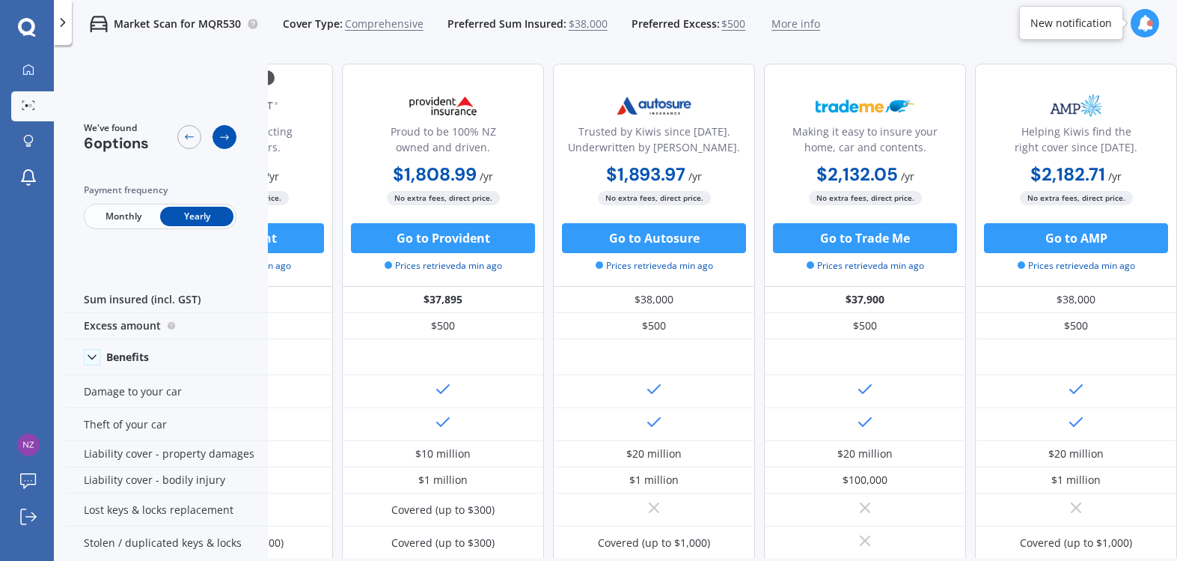
click at [222, 138] on icon at bounding box center [225, 137] width 12 height 12
click at [189, 139] on icon at bounding box center [189, 137] width 12 height 12
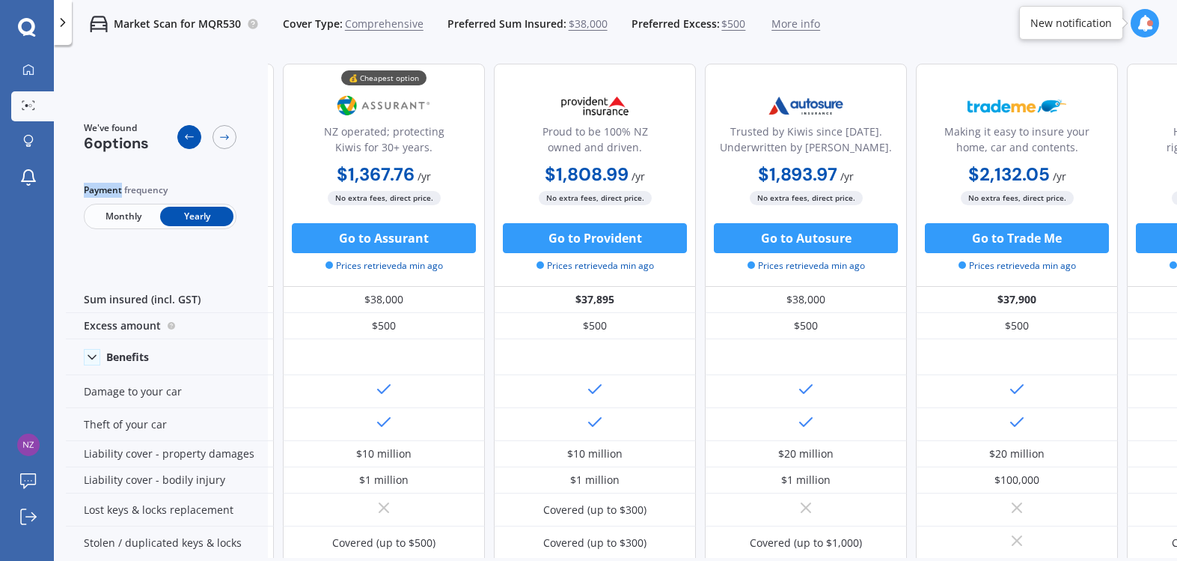
click at [189, 139] on icon at bounding box center [189, 137] width 12 height 12
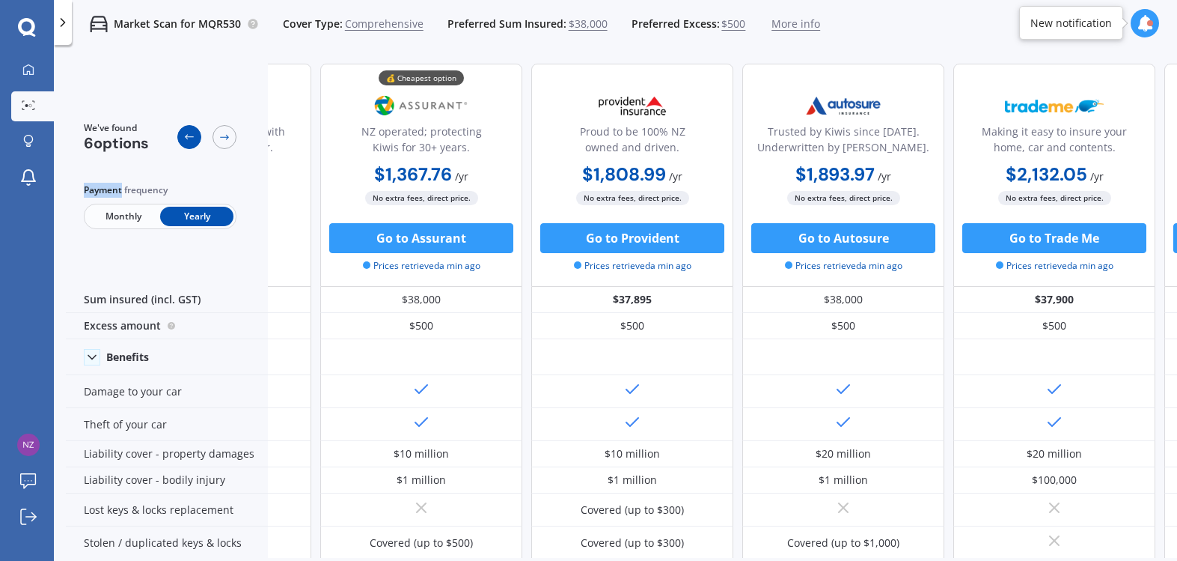
scroll to position [0, 10]
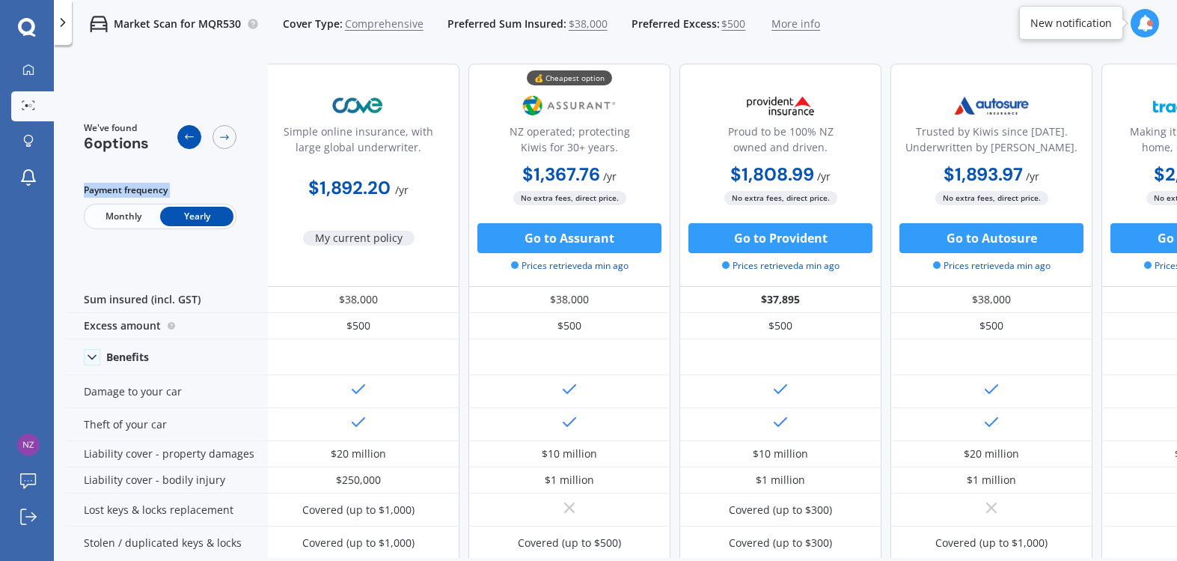
click at [189, 139] on icon at bounding box center [189, 137] width 12 height 12
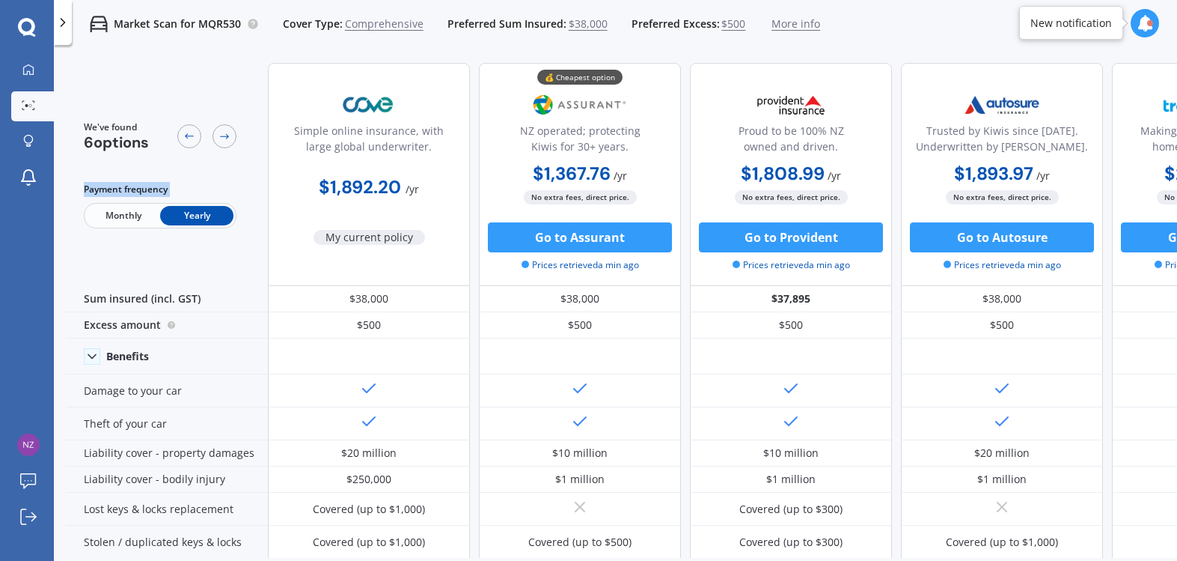
scroll to position [0, 0]
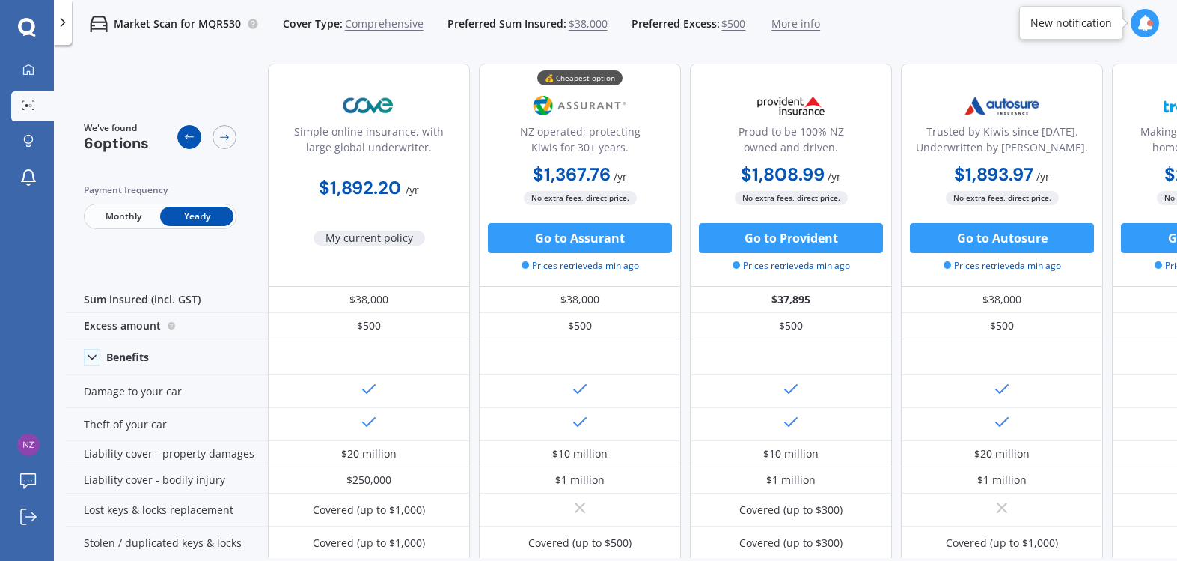
click at [188, 140] on icon at bounding box center [189, 137] width 12 height 12
click at [65, 25] on icon at bounding box center [62, 22] width 15 height 15
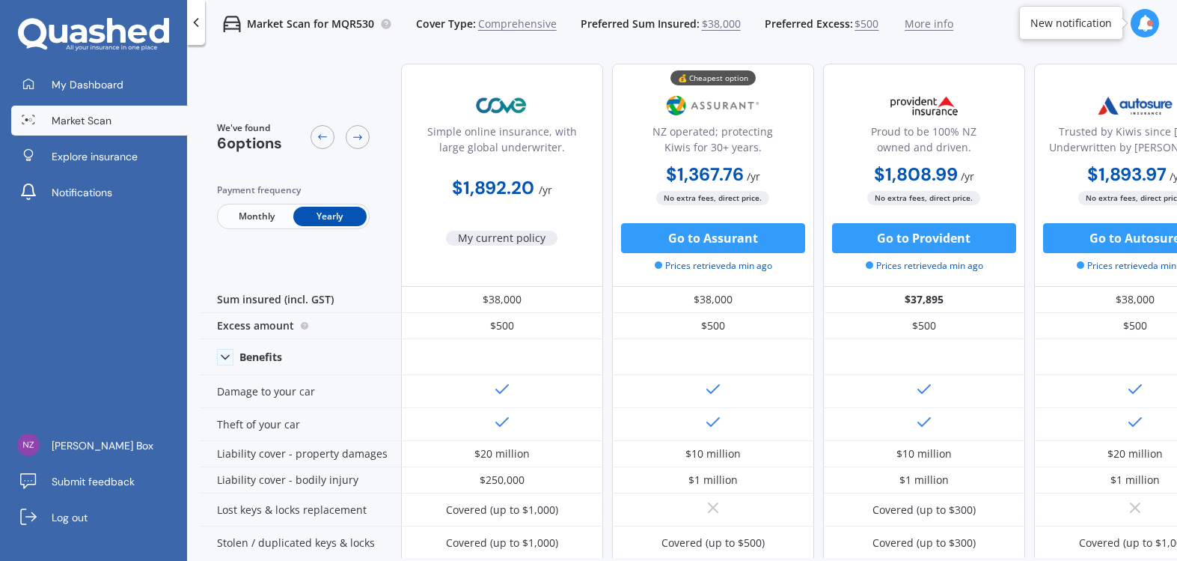
click at [87, 123] on span "Market Scan" at bounding box center [82, 120] width 60 height 15
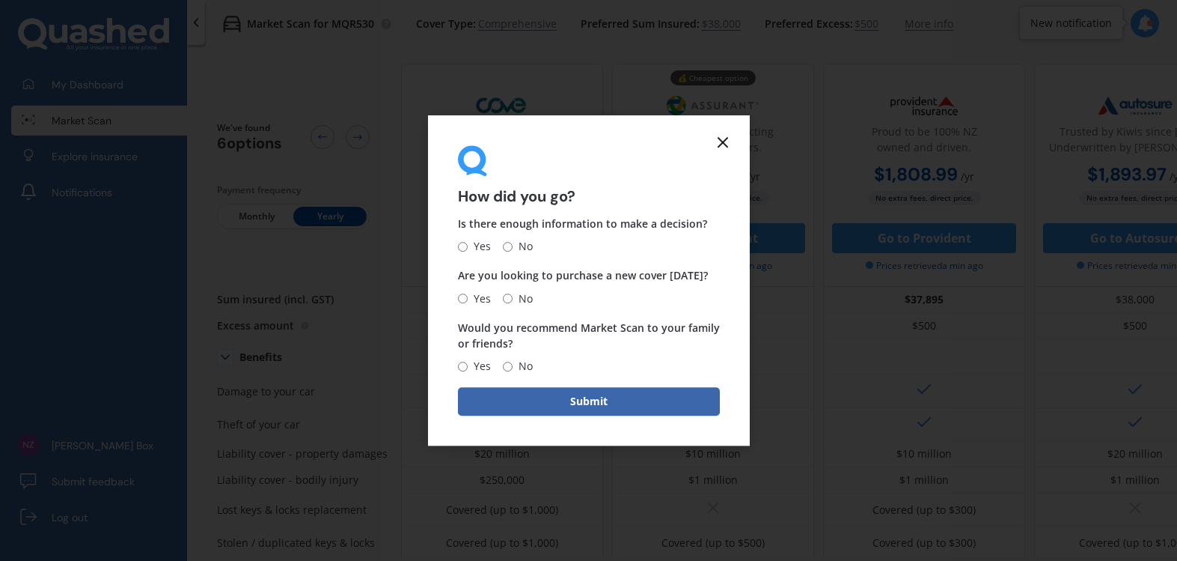
click at [724, 138] on icon at bounding box center [723, 142] width 18 height 18
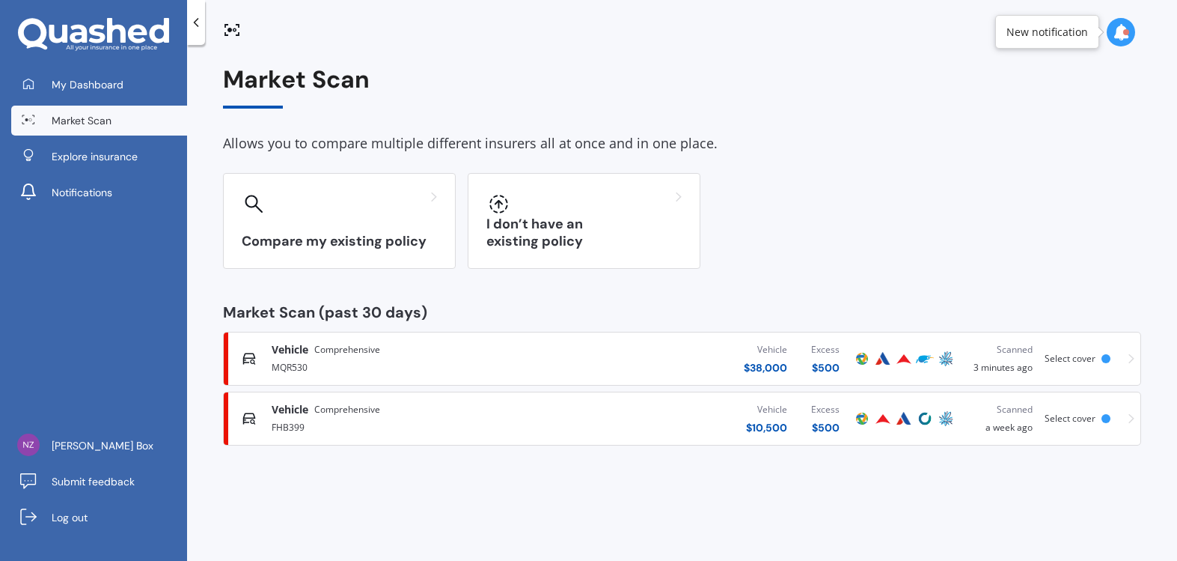
click at [286, 356] on span "Vehicle" at bounding box center [290, 349] width 37 height 15
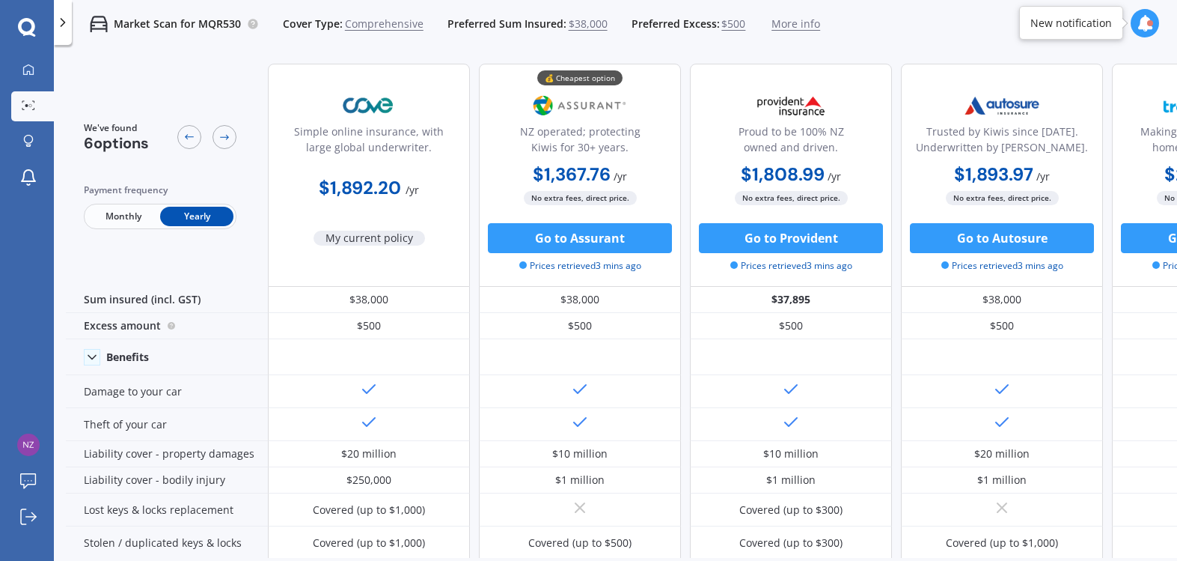
click at [64, 25] on icon at bounding box center [62, 22] width 15 height 15
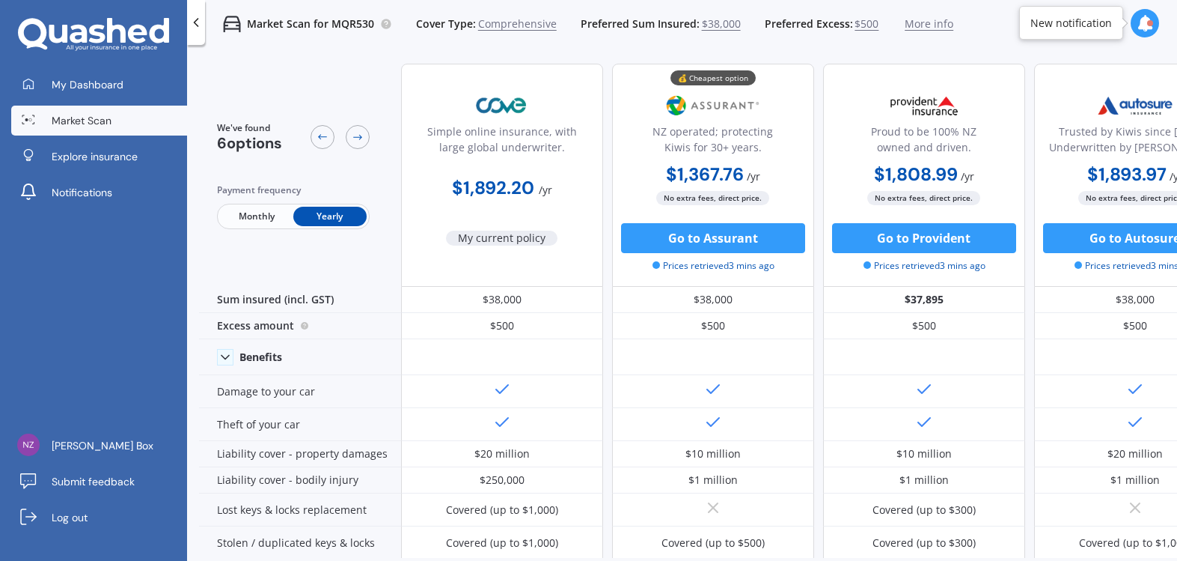
click at [70, 115] on span "Market Scan" at bounding box center [82, 120] width 60 height 15
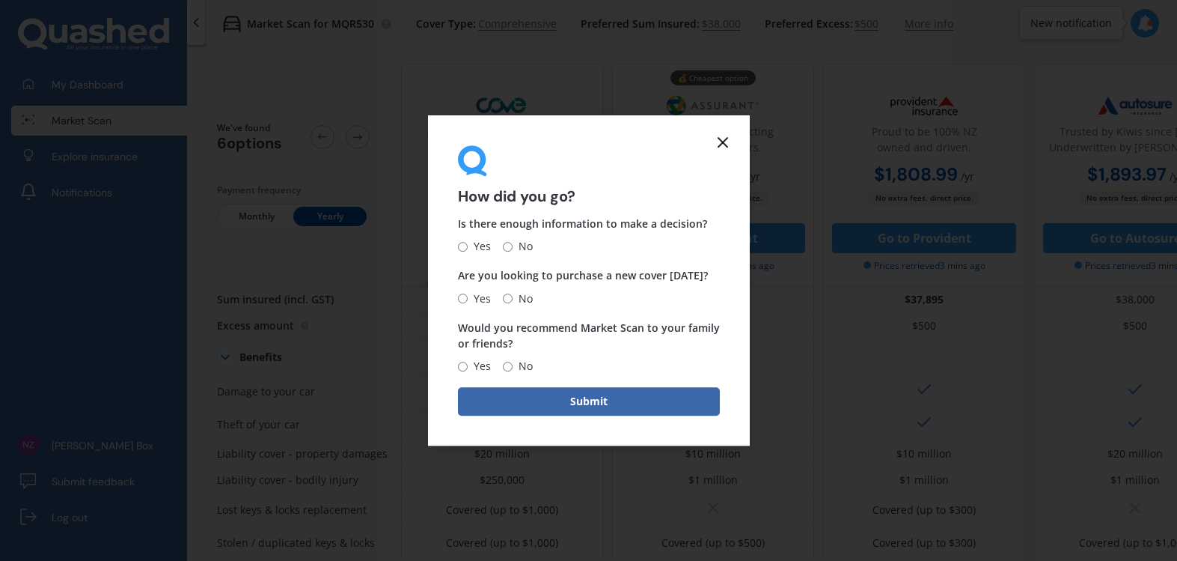
click at [723, 139] on icon at bounding box center [723, 142] width 18 height 18
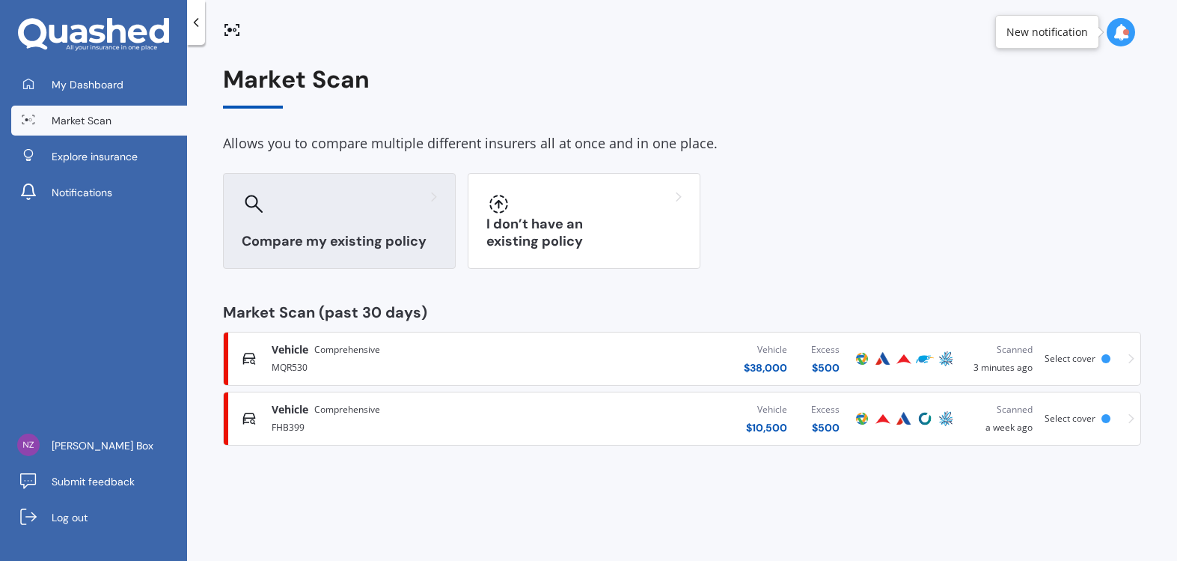
click at [294, 222] on div "Compare my existing policy" at bounding box center [339, 221] width 233 height 96
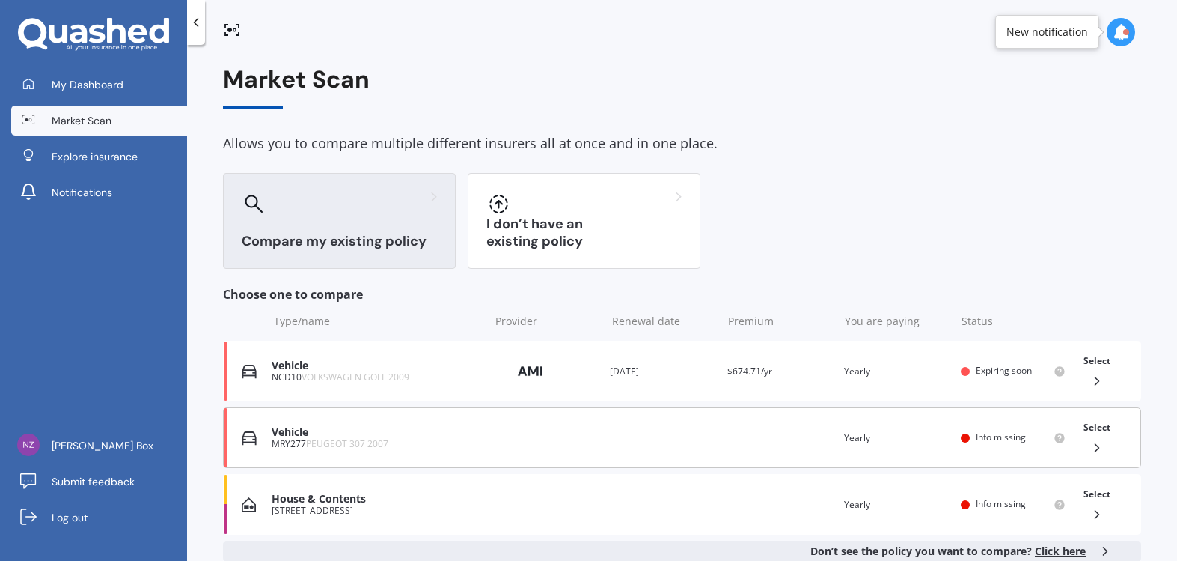
click at [296, 448] on div "MRY277 PEUGEOT 307 2007" at bounding box center [377, 444] width 210 height 10
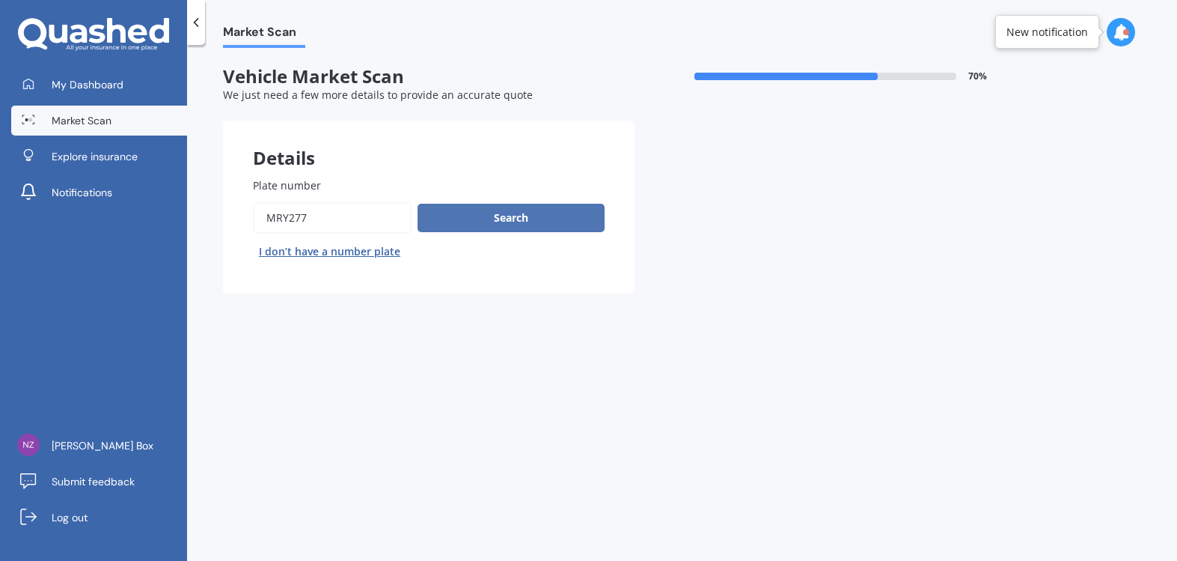
click at [523, 216] on button "Search" at bounding box center [511, 218] width 187 height 28
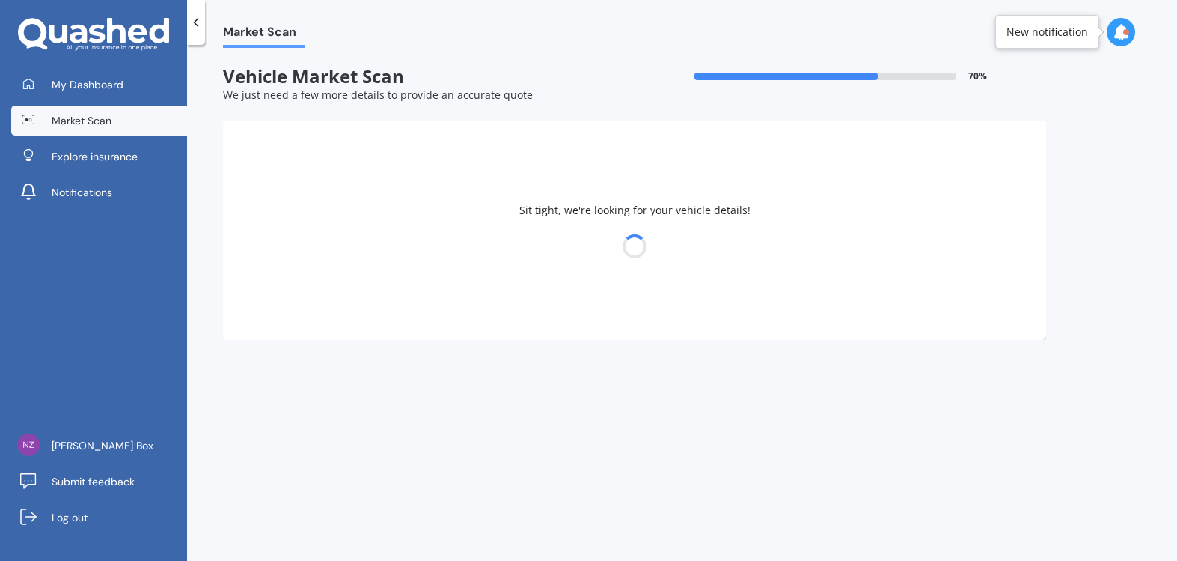
select select "PEUGEOT"
select select "307"
select select "19"
select select "05"
select select "1970"
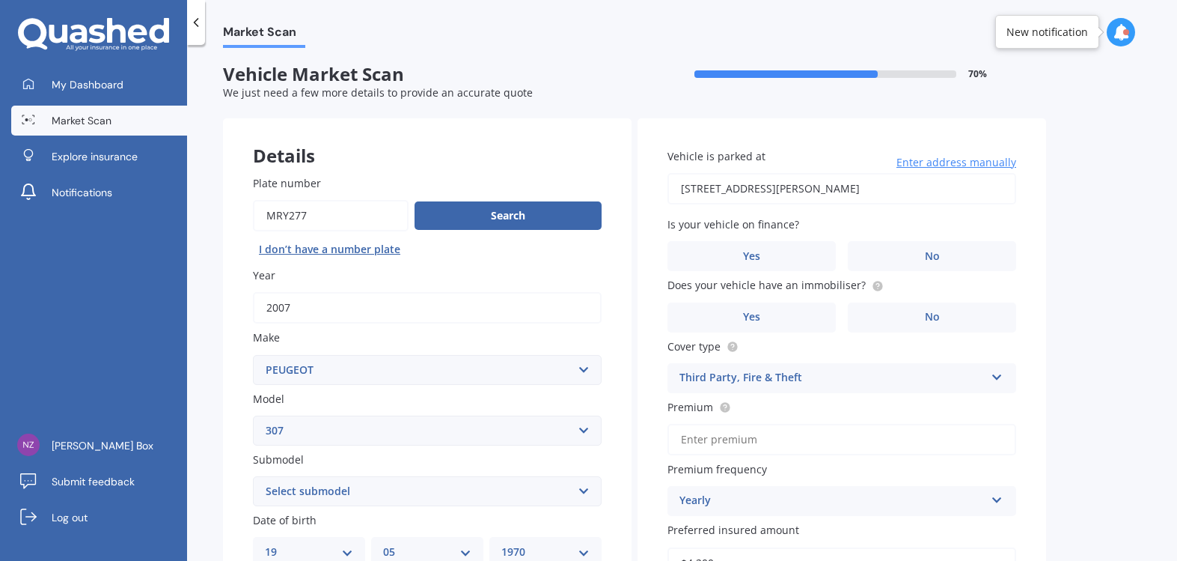
scroll to position [3, 0]
click at [198, 28] on icon at bounding box center [196, 22] width 15 height 15
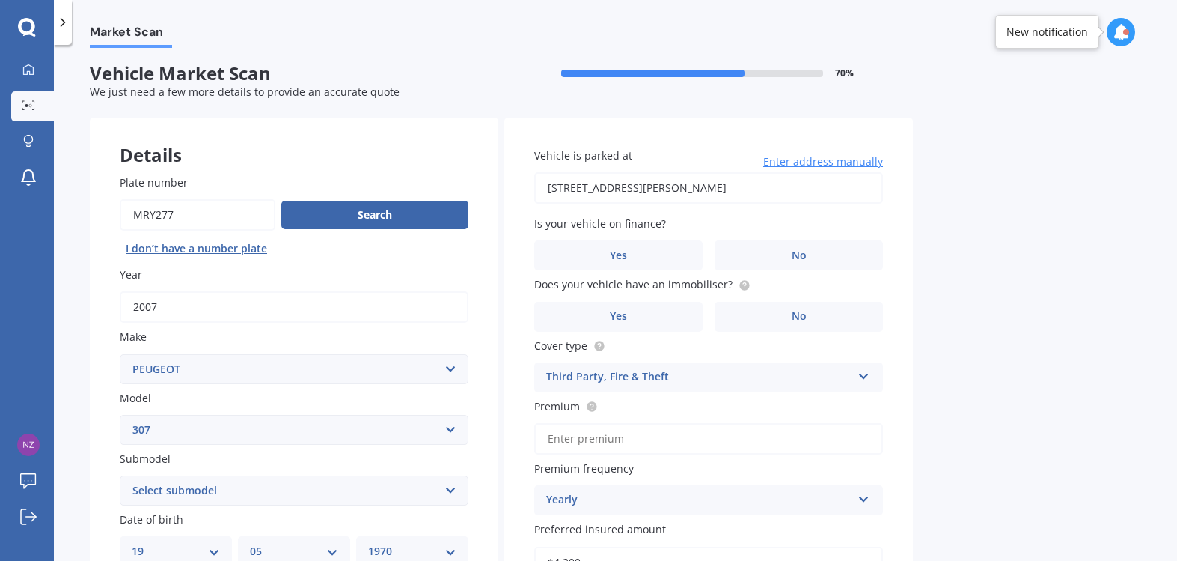
click at [66, 22] on icon at bounding box center [62, 22] width 15 height 15
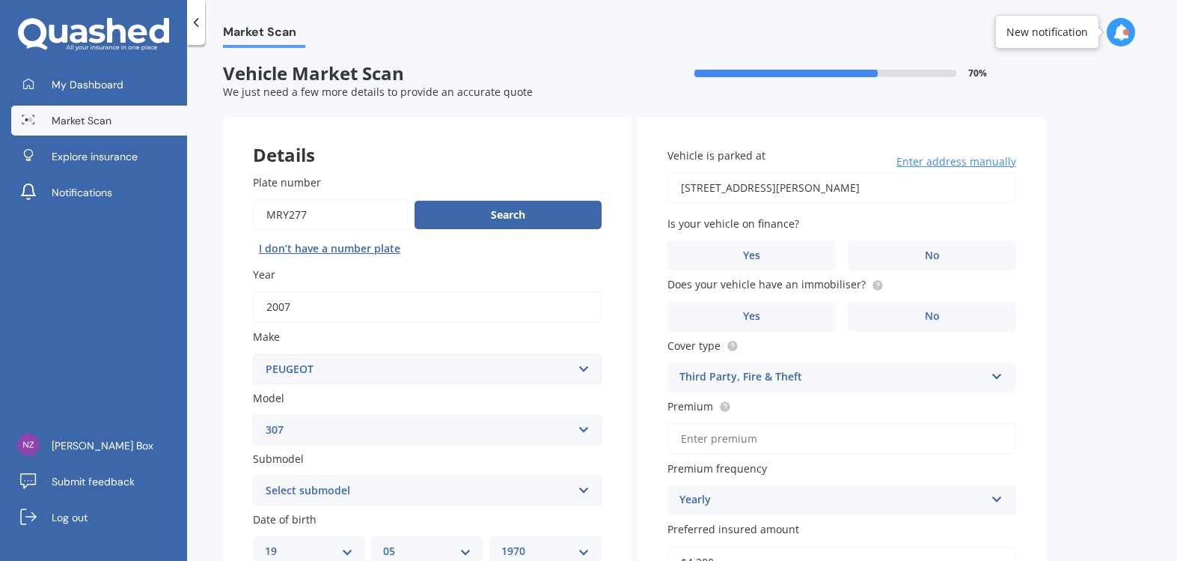
click at [68, 119] on span "Market Scan" at bounding box center [82, 120] width 60 height 15
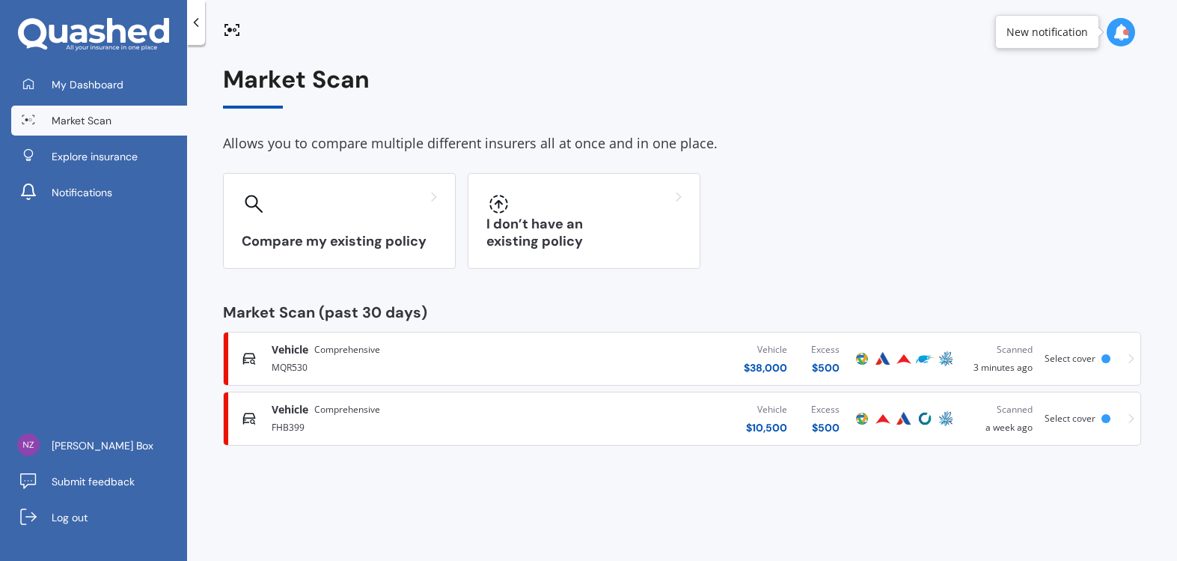
click at [279, 363] on div "MQR530" at bounding box center [409, 366] width 275 height 18
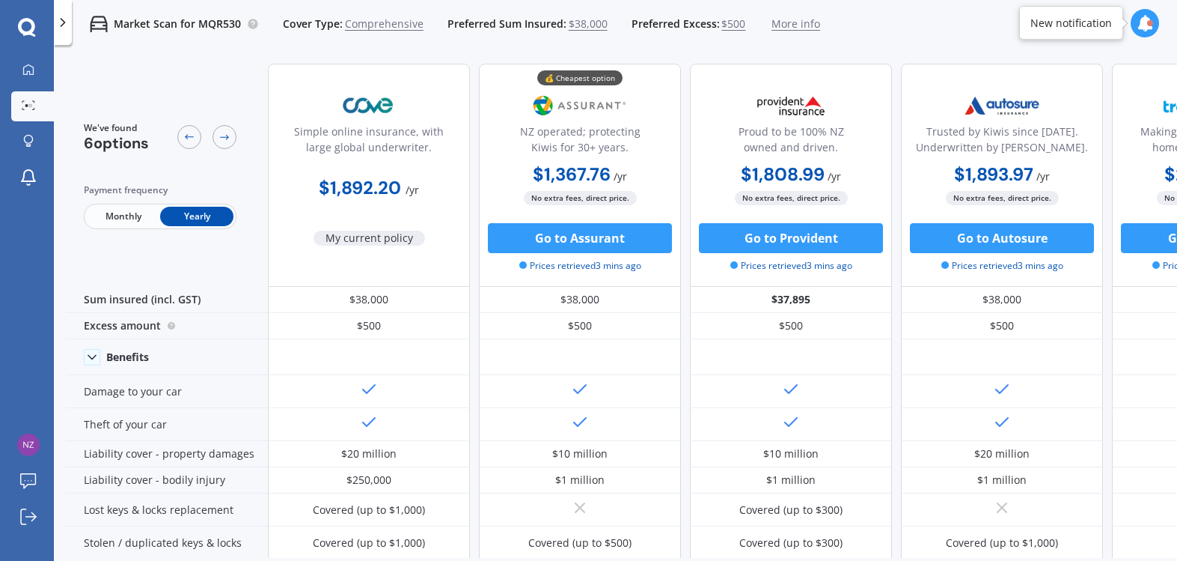
click at [801, 20] on span "More info" at bounding box center [796, 23] width 49 height 15
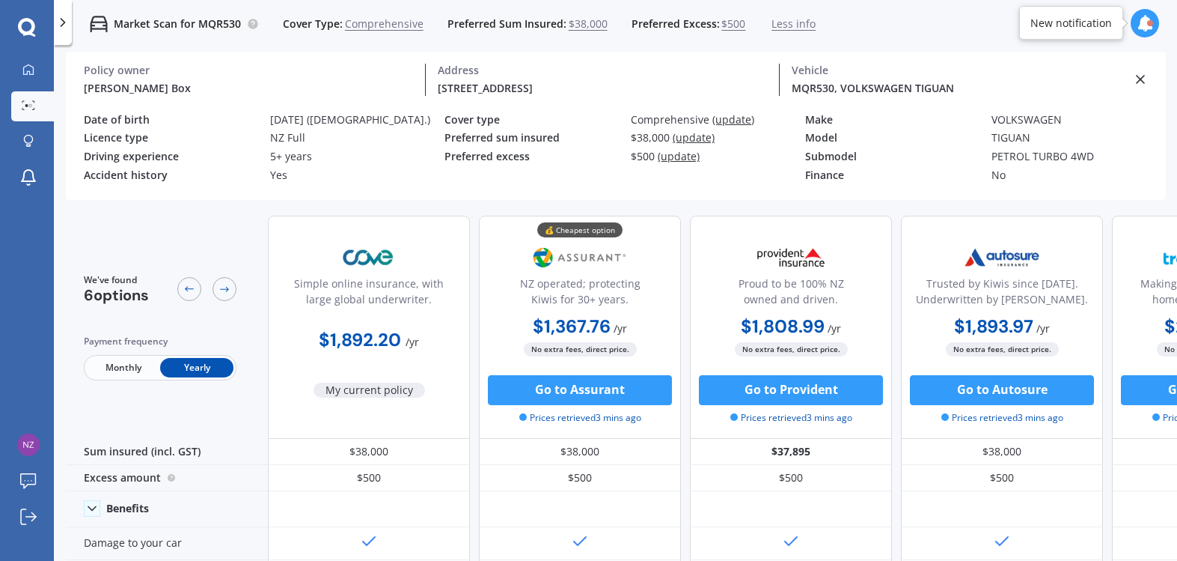
click at [991, 81] on icon at bounding box center [1140, 79] width 15 height 15
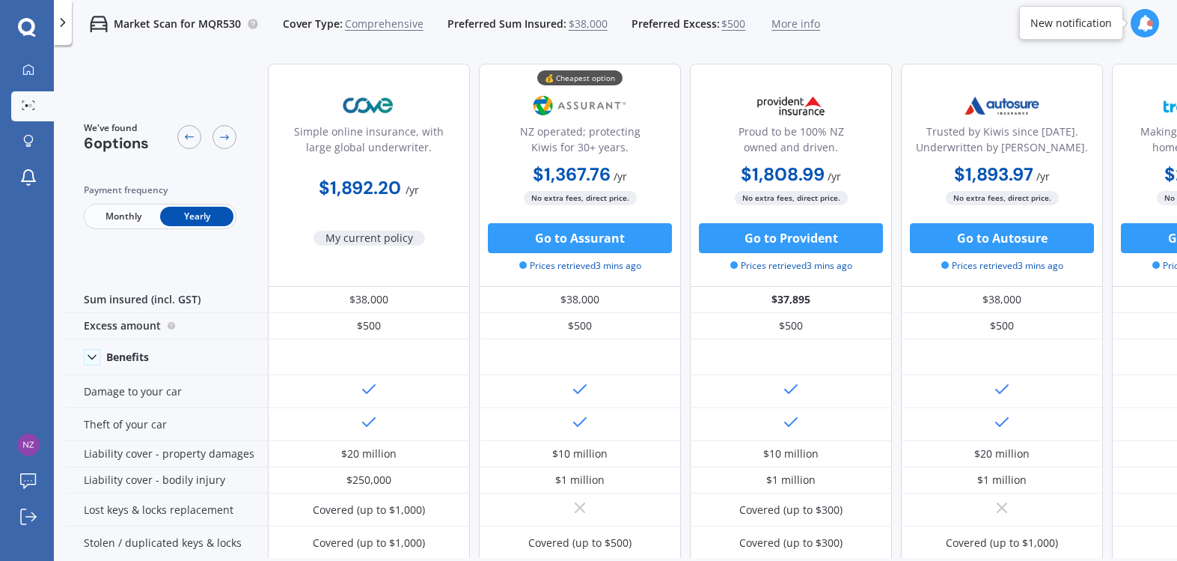
click at [991, 20] on icon at bounding box center [1145, 23] width 16 height 16
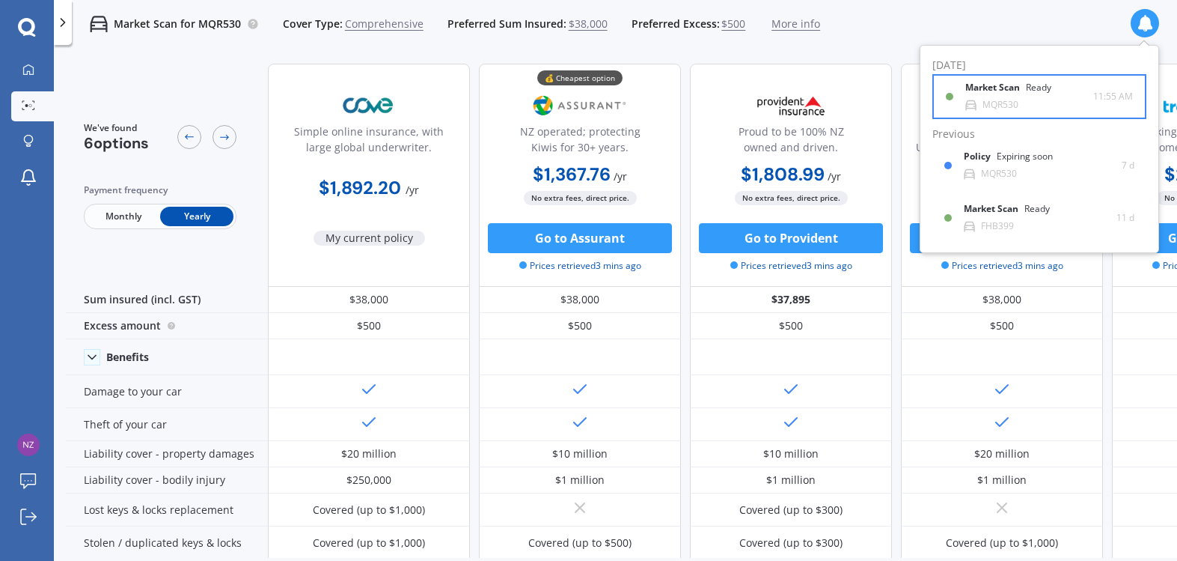
click at [991, 89] on b "Market Scan" at bounding box center [995, 87] width 61 height 10
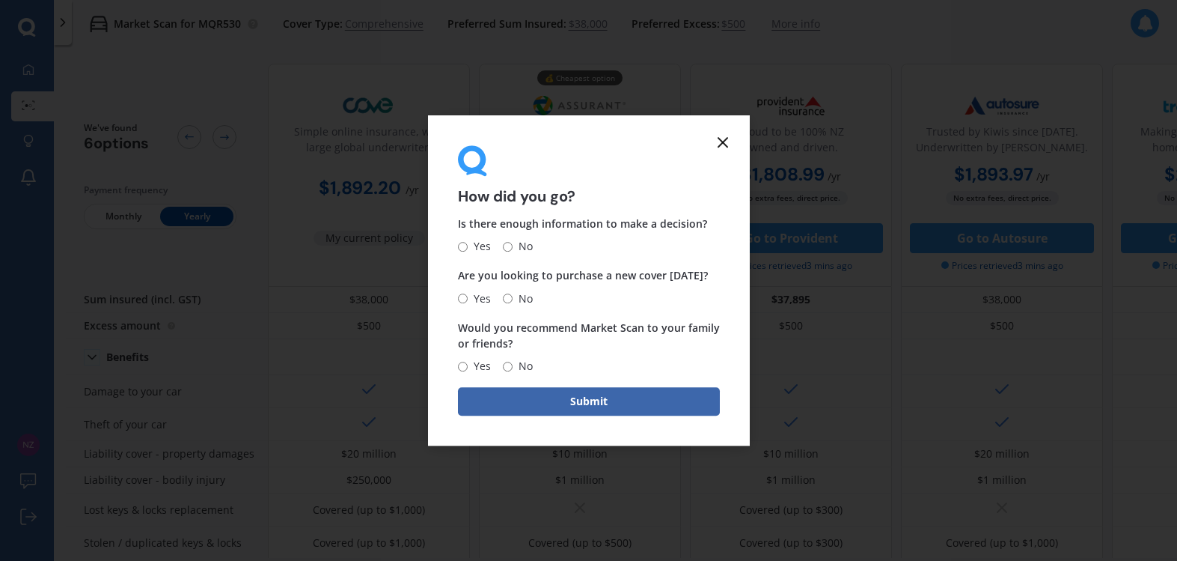
click at [518, 245] on span "No" at bounding box center [523, 247] width 20 height 18
click at [513, 245] on input "No" at bounding box center [508, 247] width 10 height 10
radio input "true"
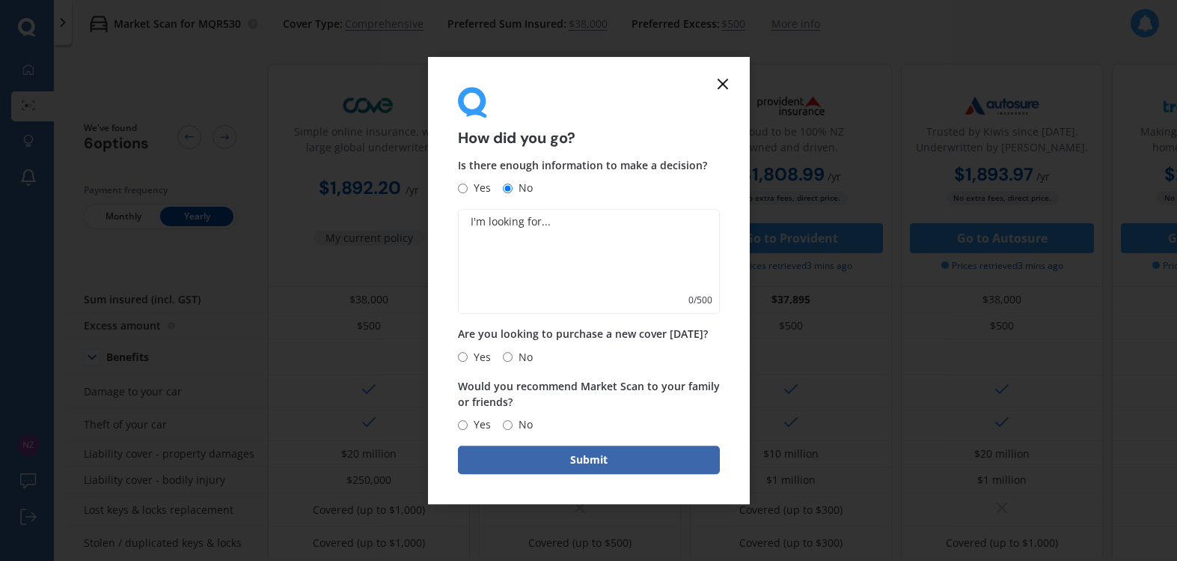
click at [530, 357] on span "No" at bounding box center [523, 357] width 20 height 18
click at [513, 357] on input "No" at bounding box center [508, 357] width 10 height 10
radio input "true"
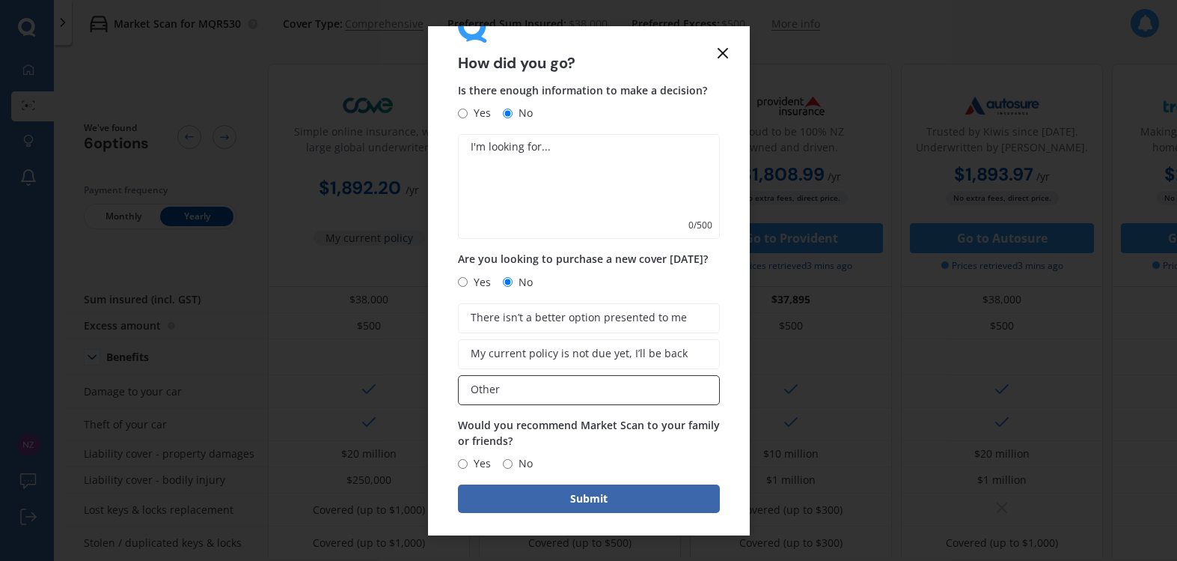
scroll to position [52, 0]
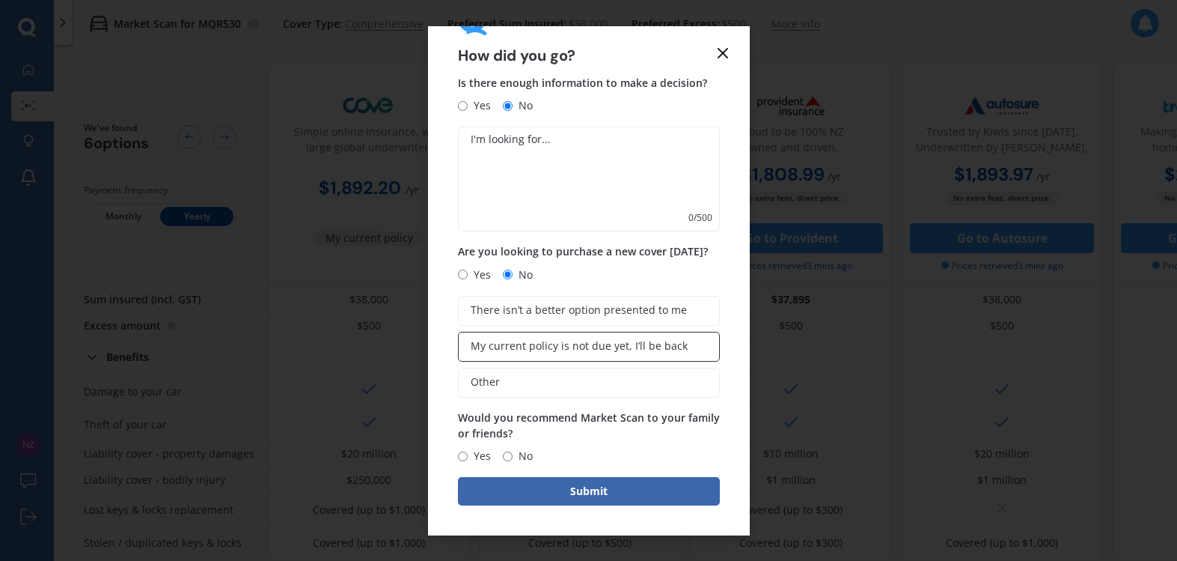
click at [542, 346] on span "My current policy is not due yet, I’ll be back" at bounding box center [579, 346] width 217 height 13
click at [0, 0] on input "My current policy is not due yet, I’ll be back" at bounding box center [0, 0] width 0 height 0
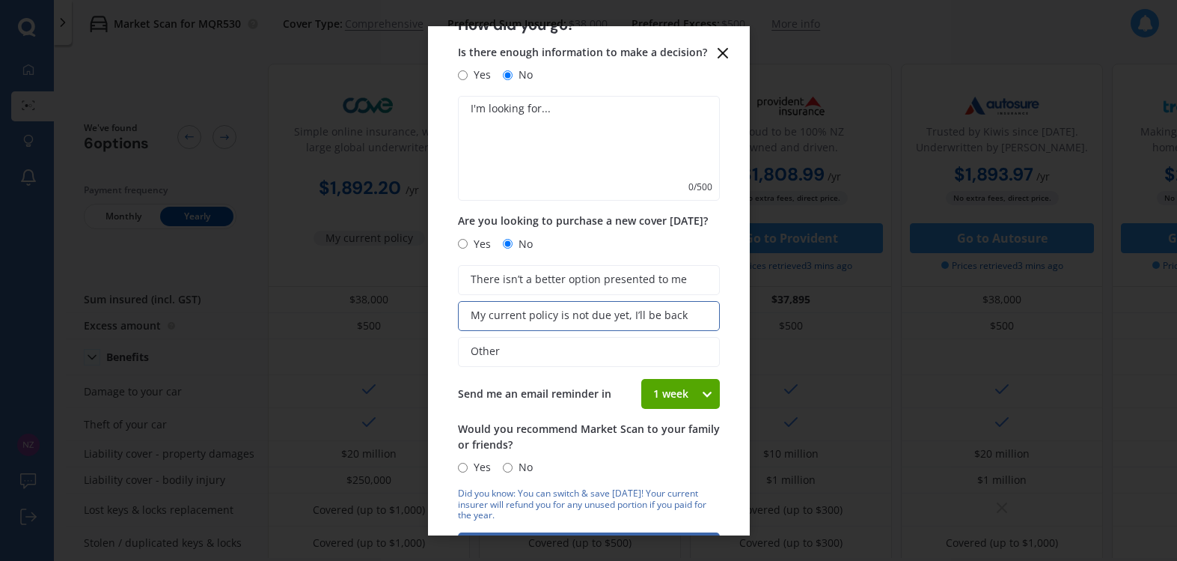
scroll to position [138, 0]
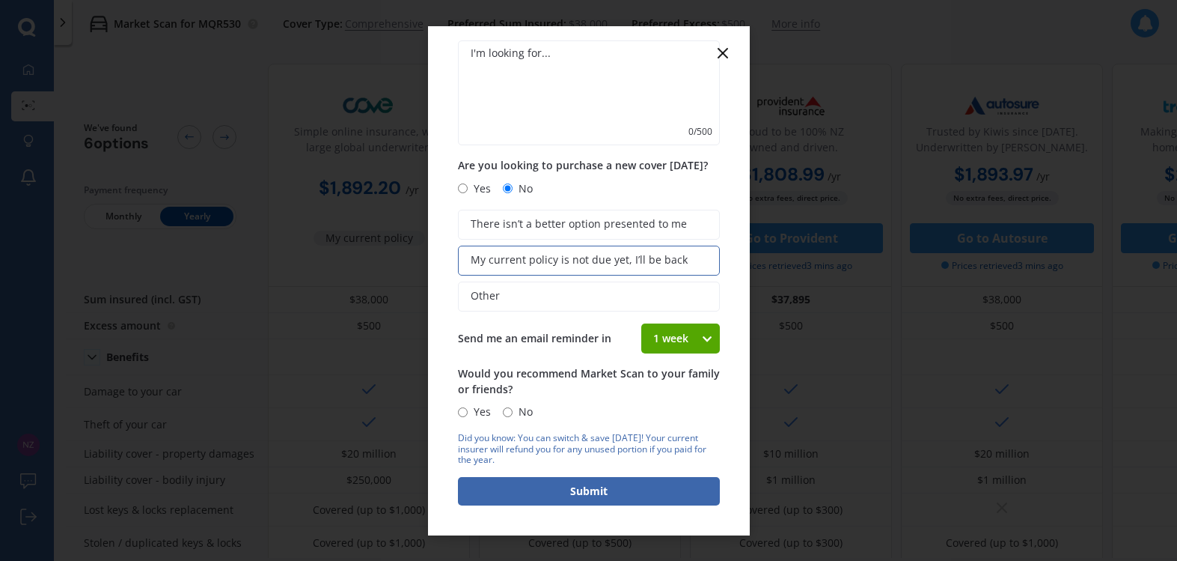
click at [710, 331] on div "1 week 1 week 2 weeks 3 weeks 4 weeks" at bounding box center [680, 338] width 79 height 30
click at [702, 334] on icon at bounding box center [707, 338] width 13 height 15
click at [719, 52] on icon at bounding box center [723, 53] width 18 height 18
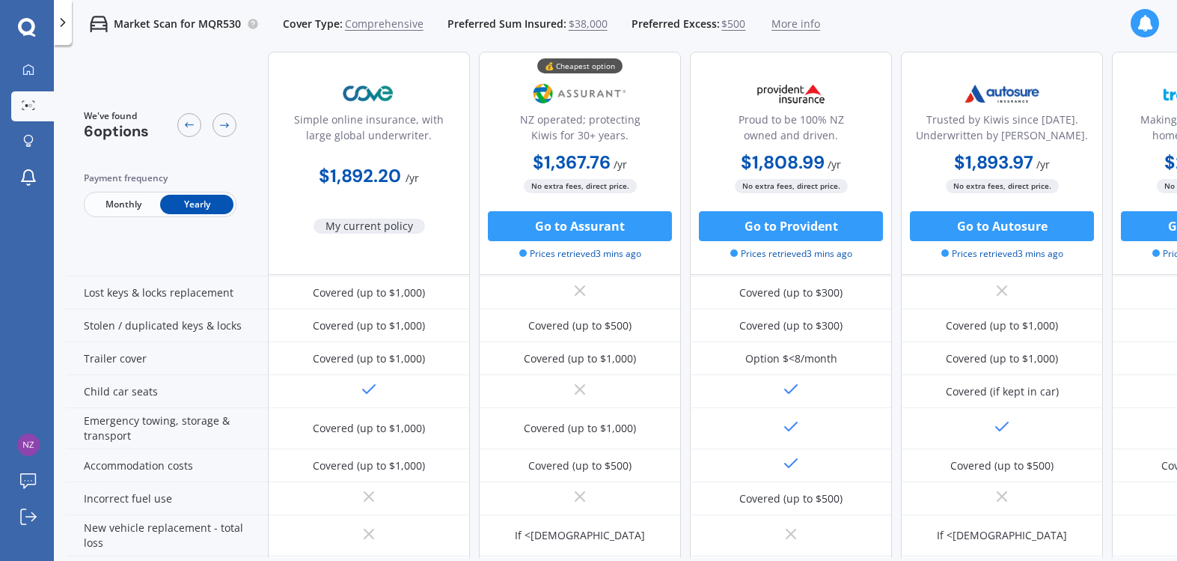
scroll to position [0, 0]
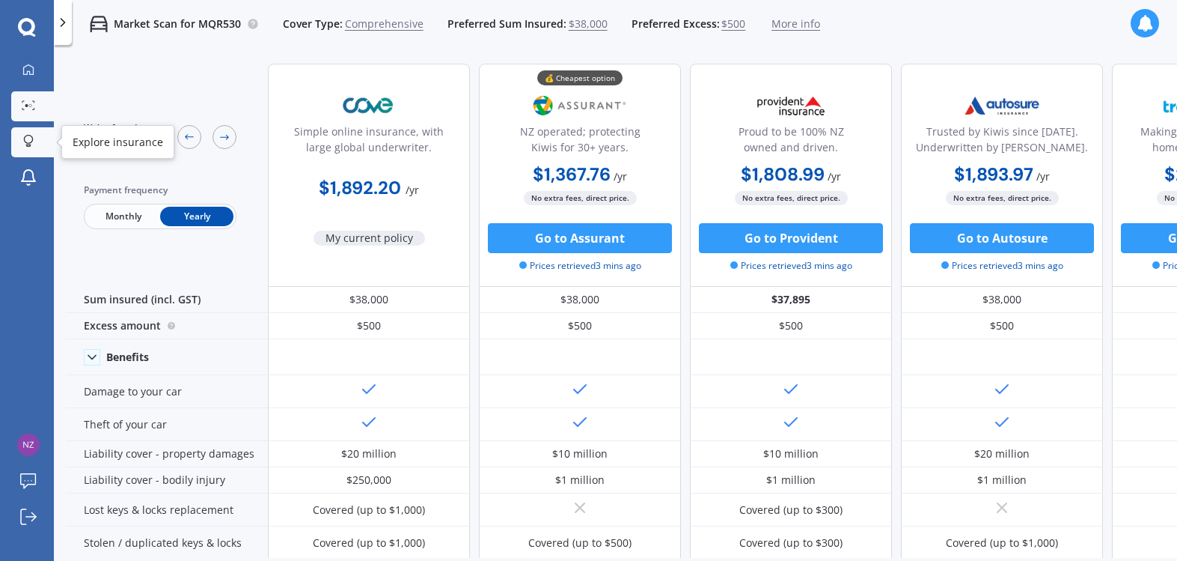
click at [31, 135] on icon at bounding box center [28, 139] width 9 height 9
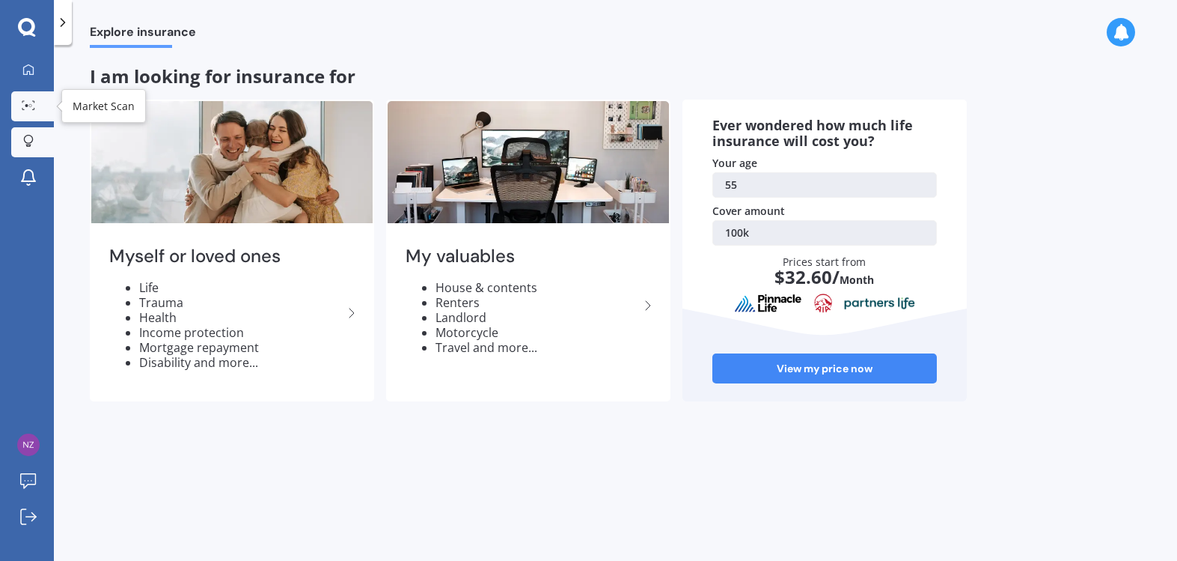
click at [31, 100] on icon at bounding box center [28, 105] width 13 height 10
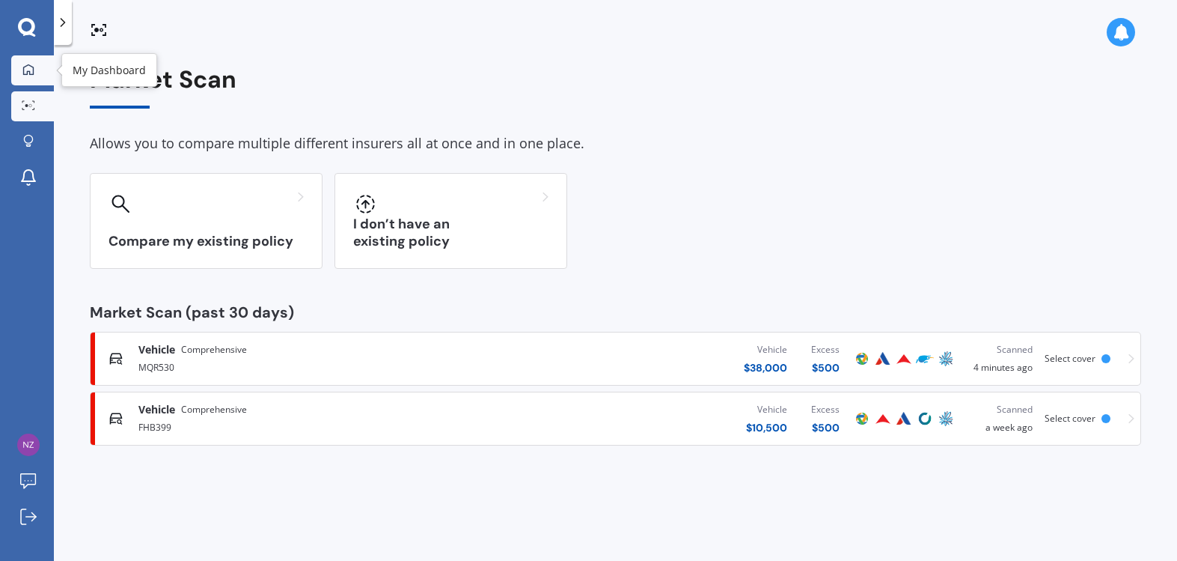
click at [33, 73] on icon at bounding box center [28, 69] width 10 height 10
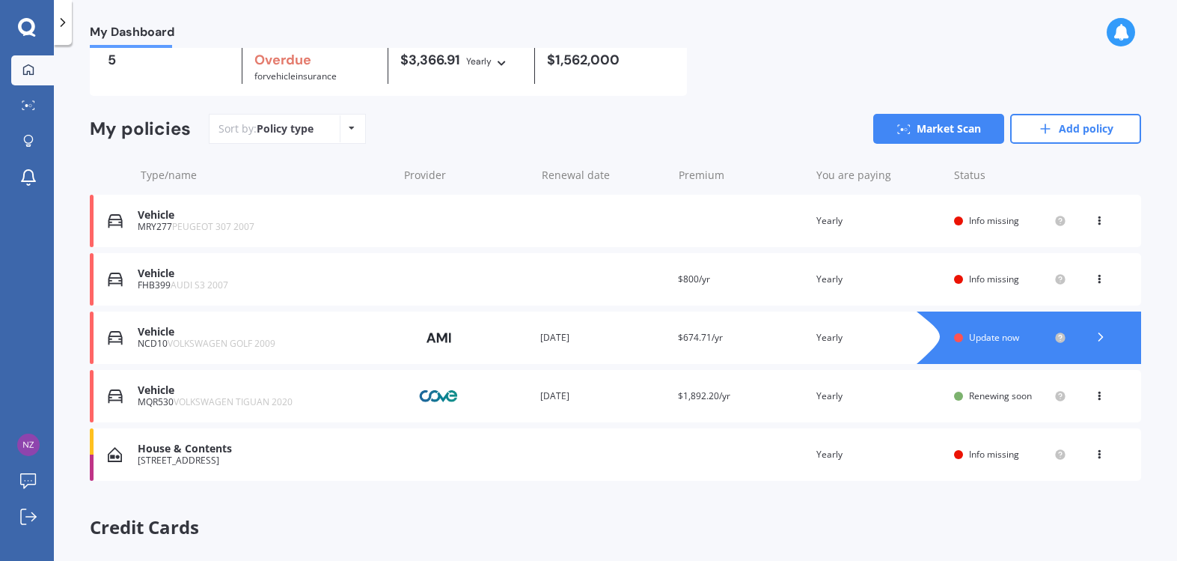
scroll to position [77, 0]
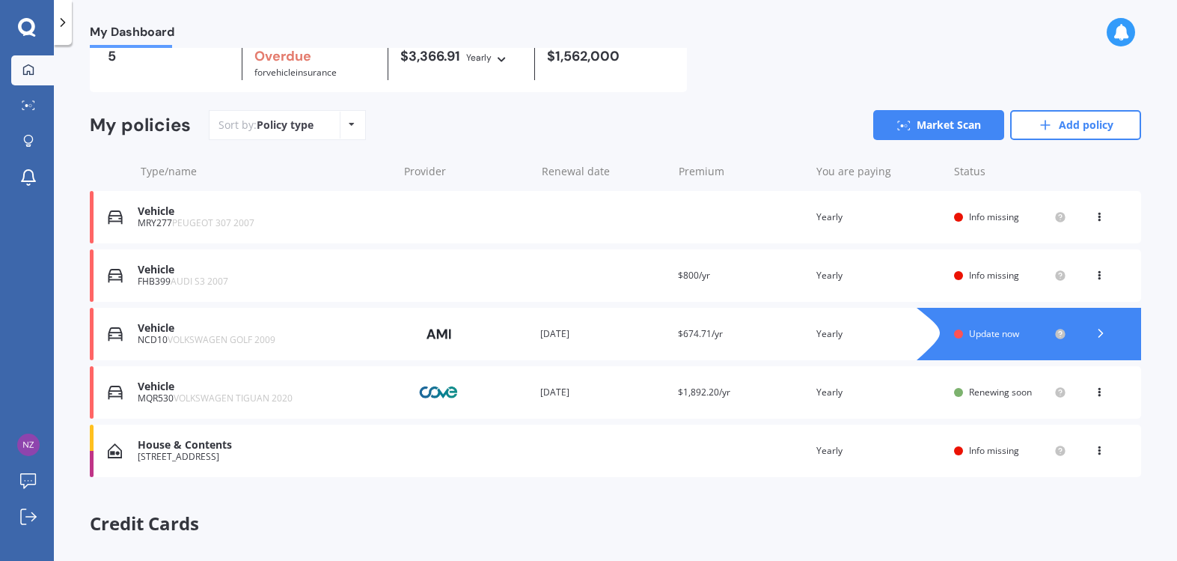
click at [149, 393] on div "Vehicle" at bounding box center [264, 386] width 252 height 13
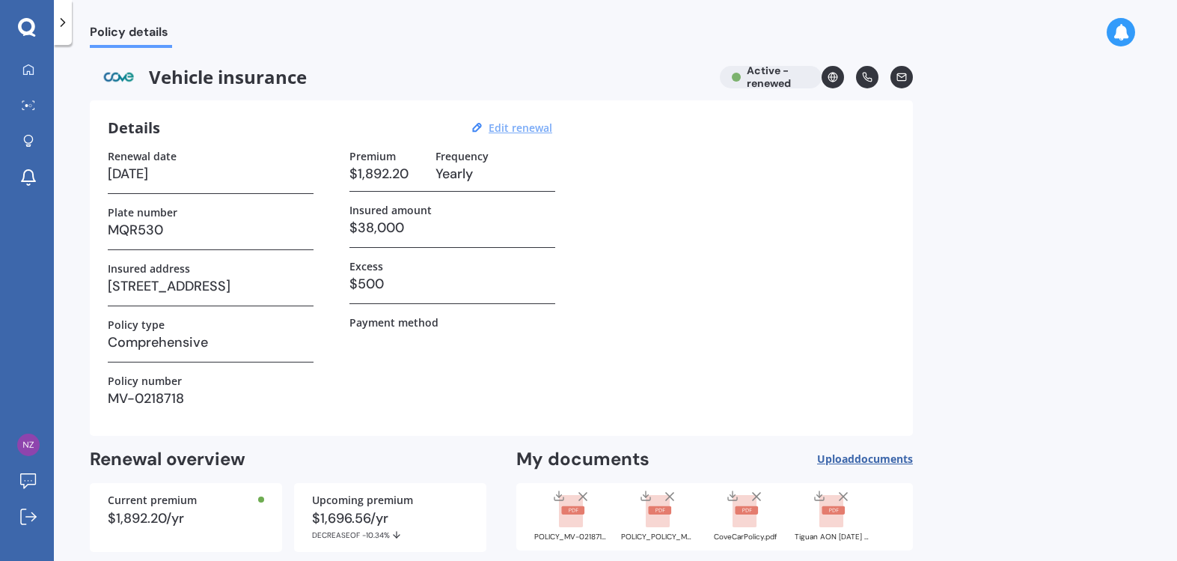
click at [519, 131] on u "Edit renewal" at bounding box center [521, 127] width 64 height 14
select select "11"
select select "09"
select select "2026"
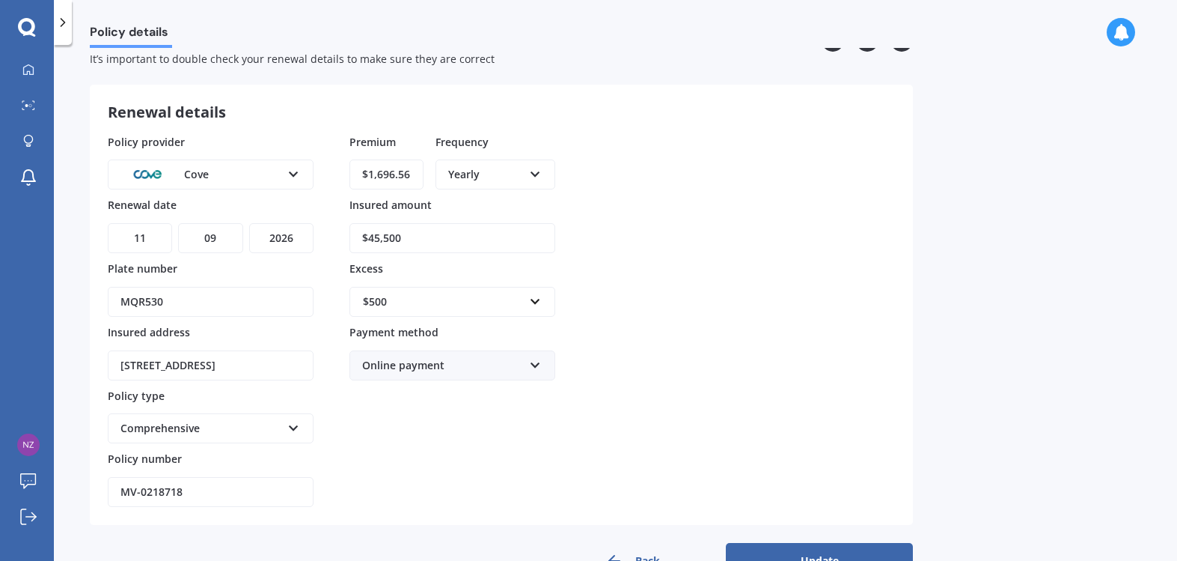
scroll to position [84, 0]
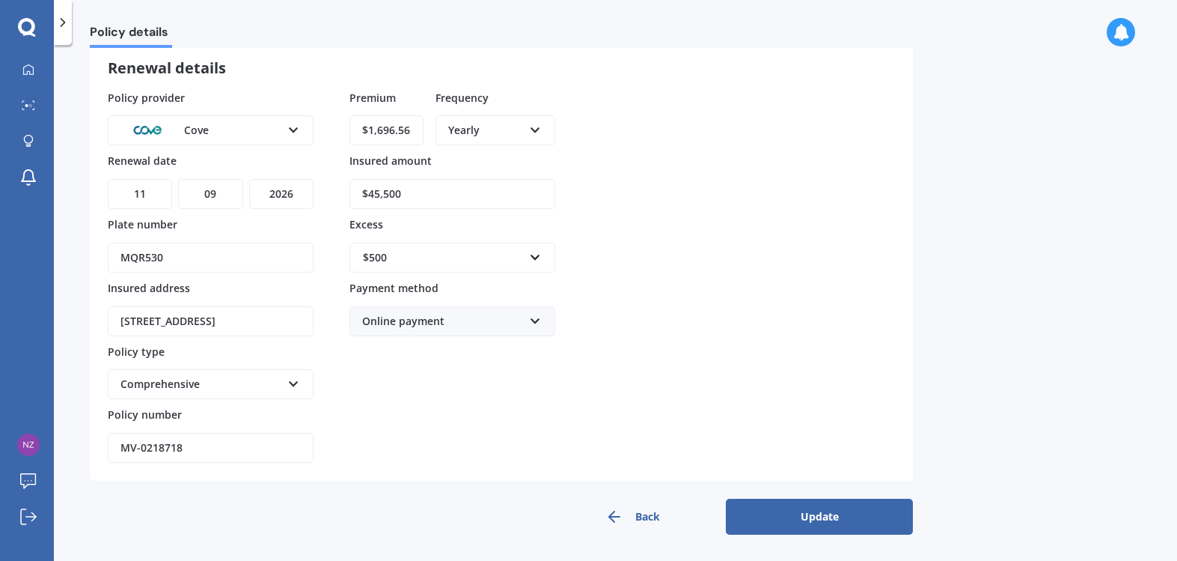
drag, startPoint x: 437, startPoint y: 197, endPoint x: 314, endPoint y: 201, distance: 122.8
click at [311, 196] on div "Policy provider Cove AA AMI AMP ANZ ASB Aioi Nissay Dowa Ando Assurant Autosure…" at bounding box center [501, 276] width 787 height 373
type input "$39,000"
click at [791, 518] on button "Update" at bounding box center [819, 516] width 187 height 36
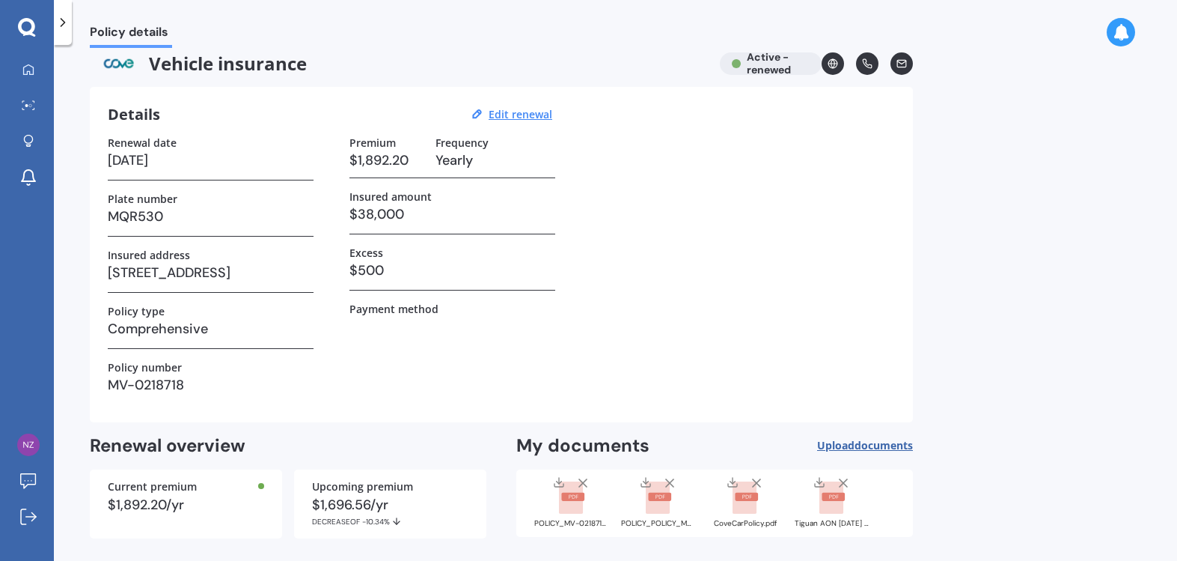
scroll to position [0, 0]
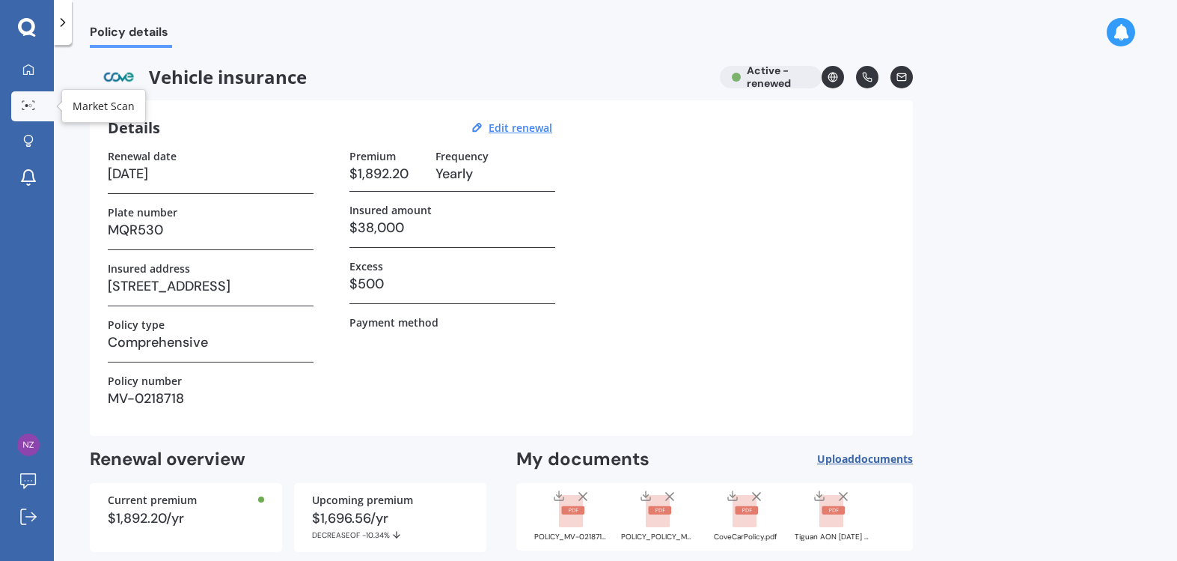
click at [27, 103] on icon at bounding box center [28, 105] width 13 height 10
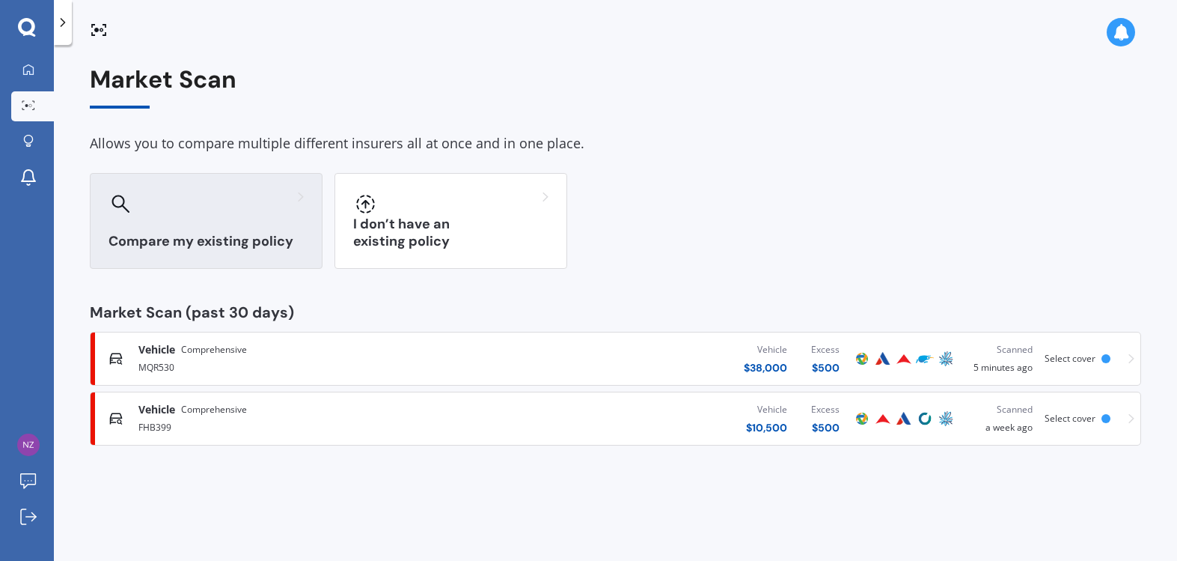
click at [163, 243] on h3 "Compare my existing policy" at bounding box center [206, 241] width 195 height 17
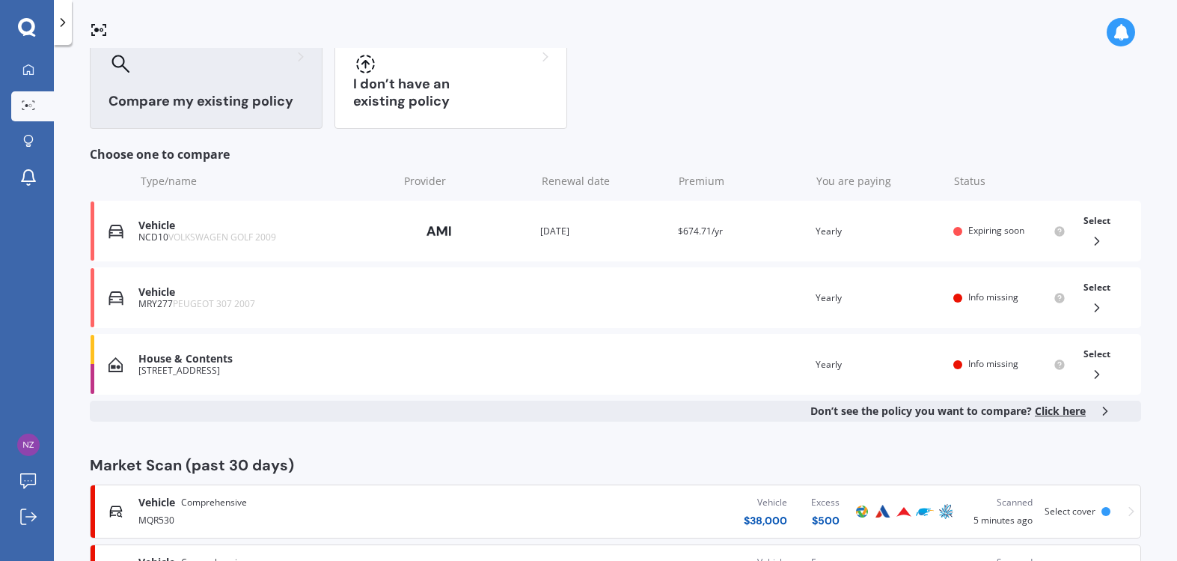
scroll to position [210, 0]
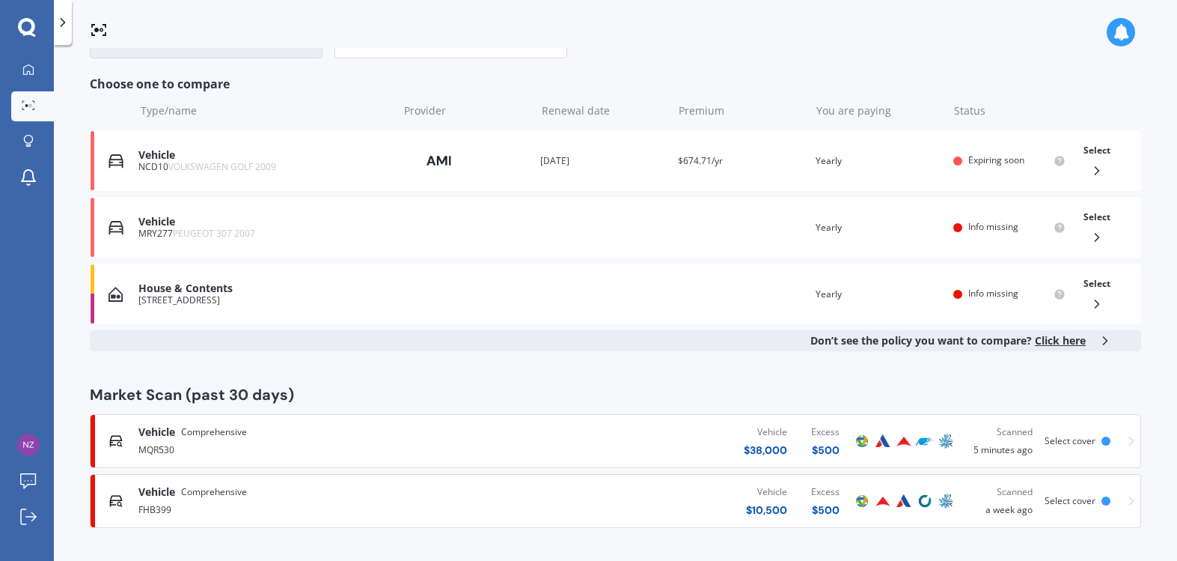
click at [160, 445] on div "MQR530" at bounding box center [309, 448] width 342 height 18
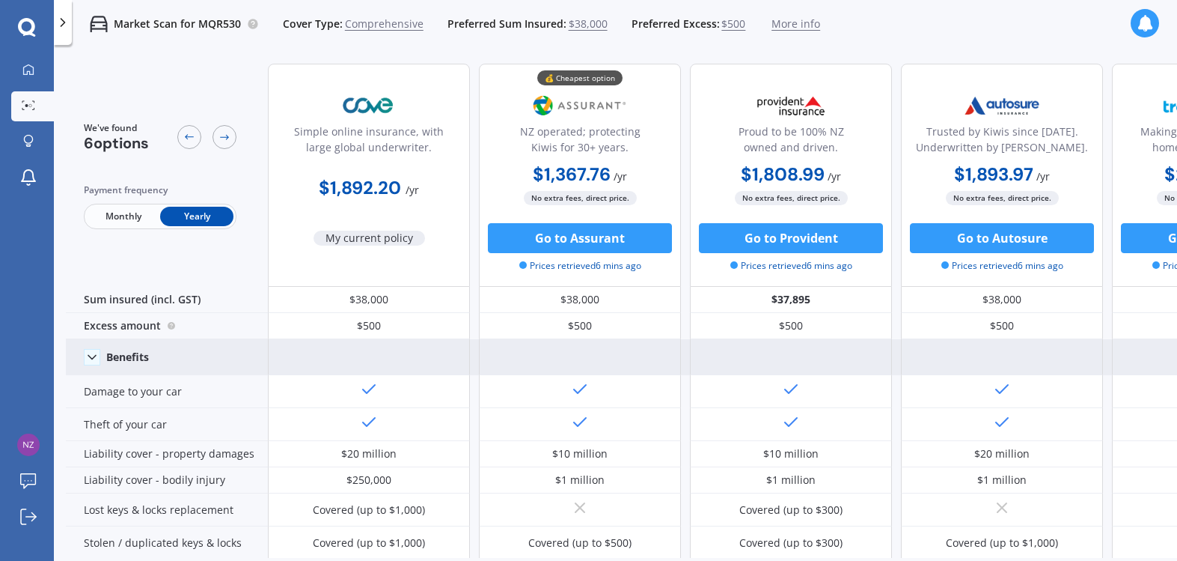
click at [92, 359] on icon at bounding box center [92, 357] width 15 height 15
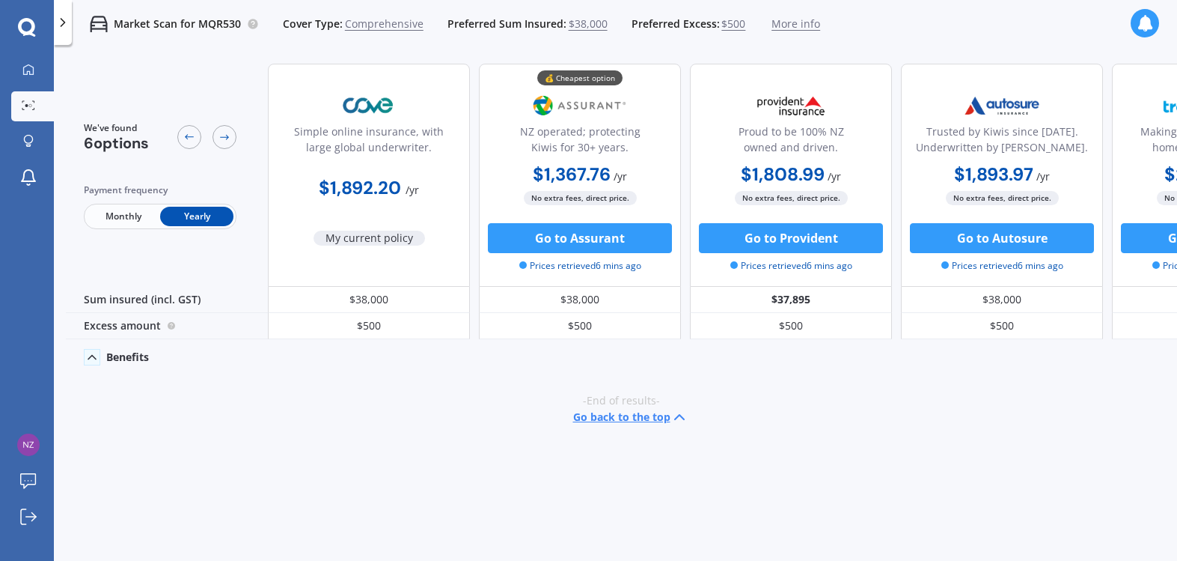
click at [93, 356] on polyline at bounding box center [91, 358] width 7 height 4
